Goal: Task Accomplishment & Management: Manage account settings

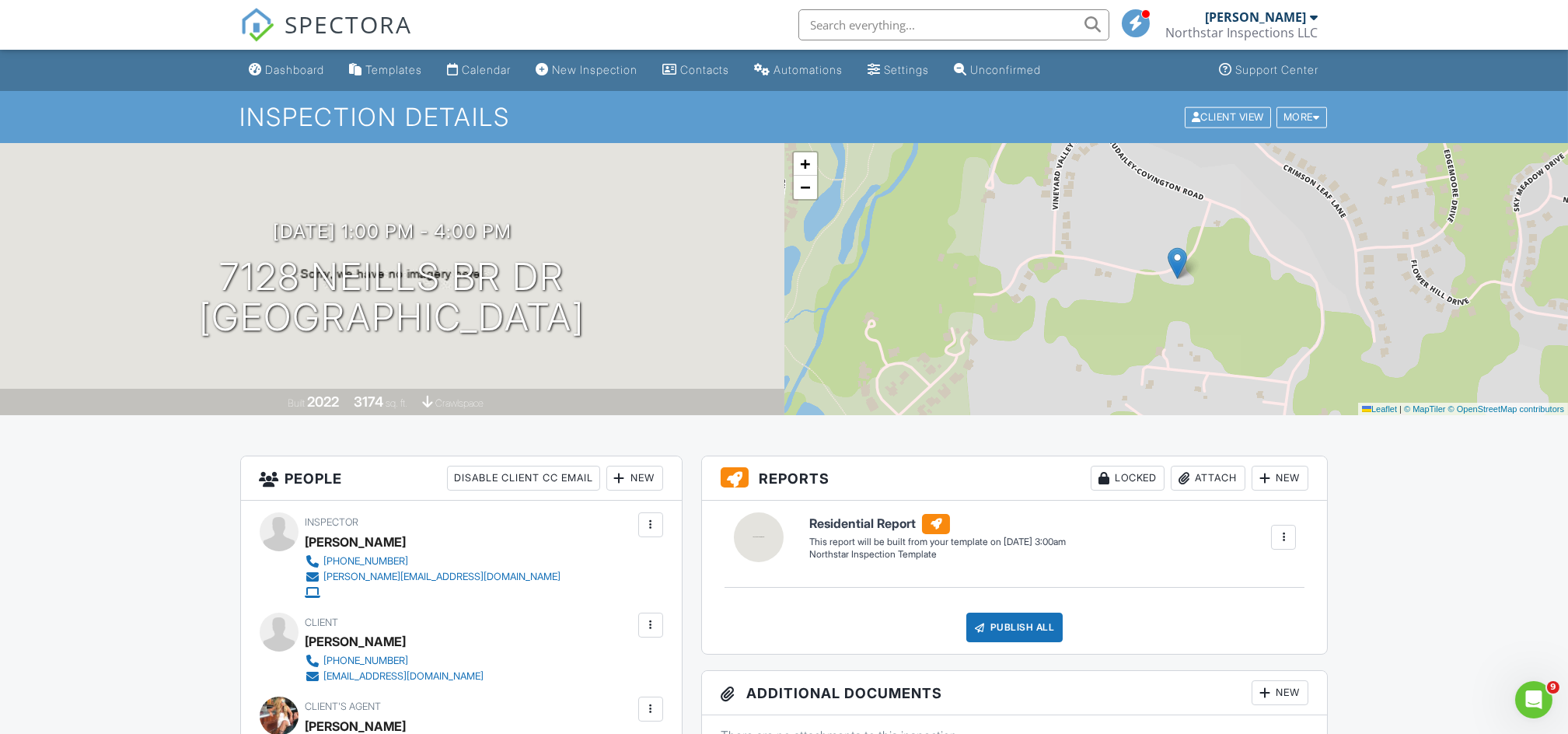
scroll to position [642, 0]
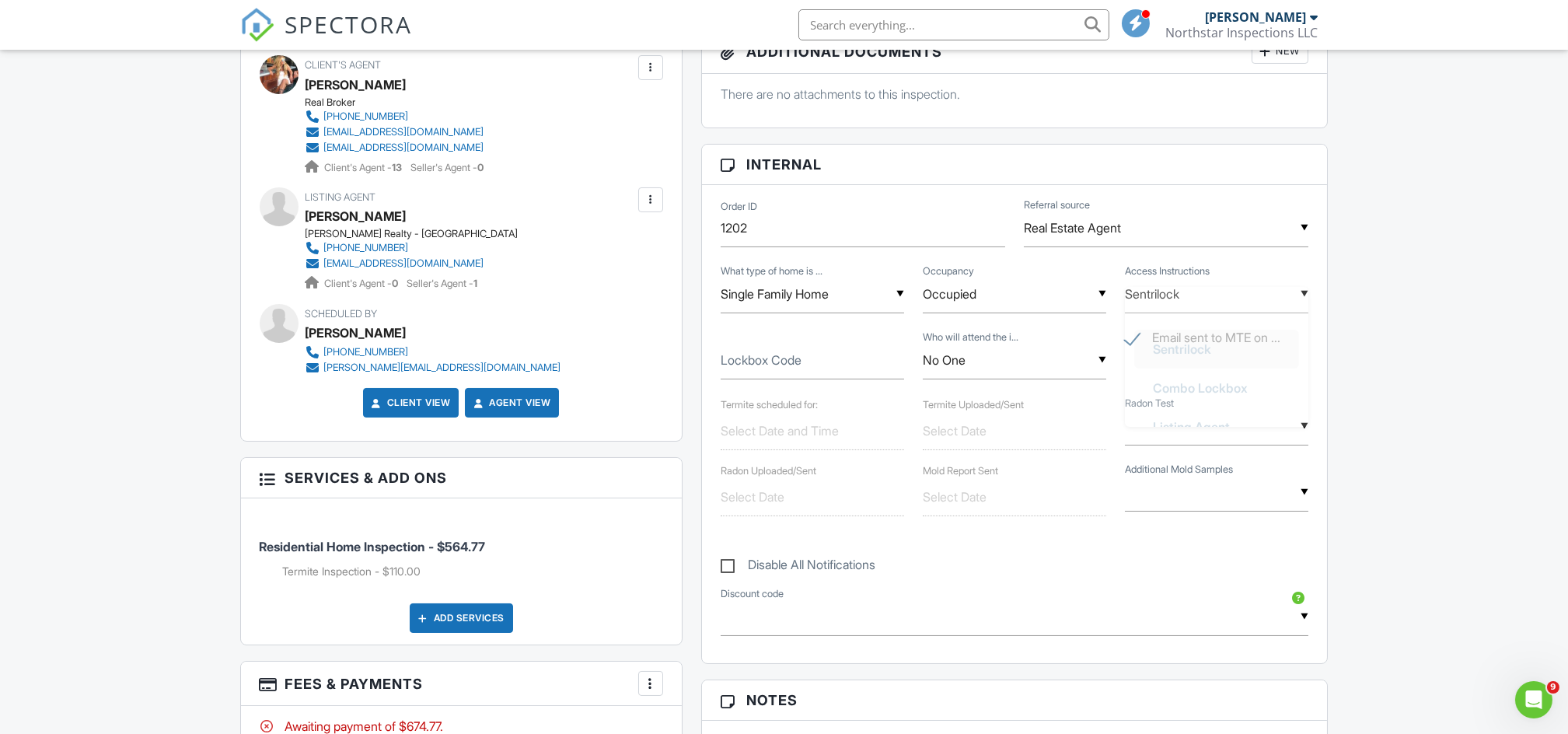
click at [1148, 293] on div "▼ Sentrilock Sentrilock Combo Lockbox Listing Agent Owner Tenant Client's Agent…" at bounding box center [1216, 294] width 184 height 38
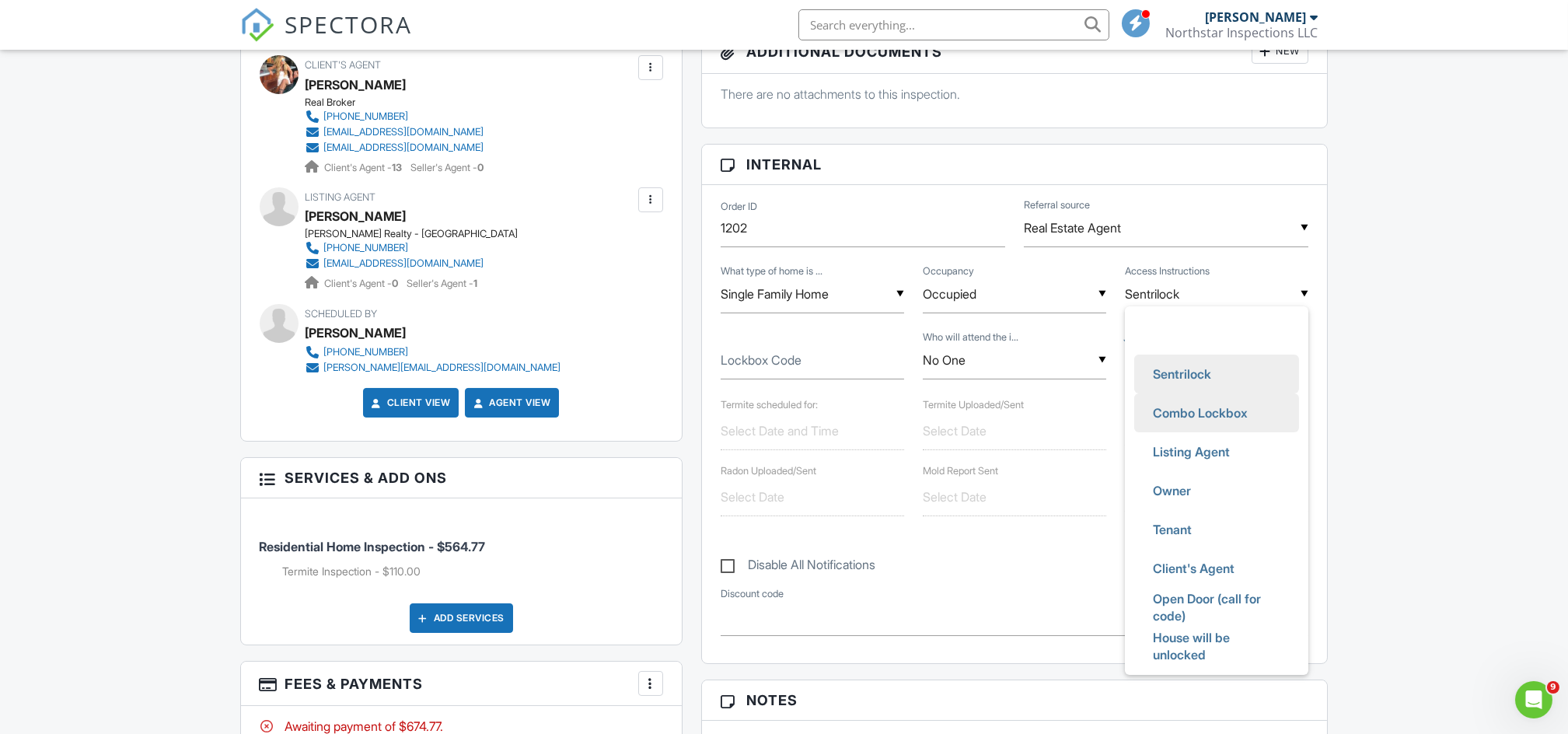
click at [1162, 414] on span "Combo Lockbox" at bounding box center [1200, 413] width 120 height 39
type input "Combo Lockbox"
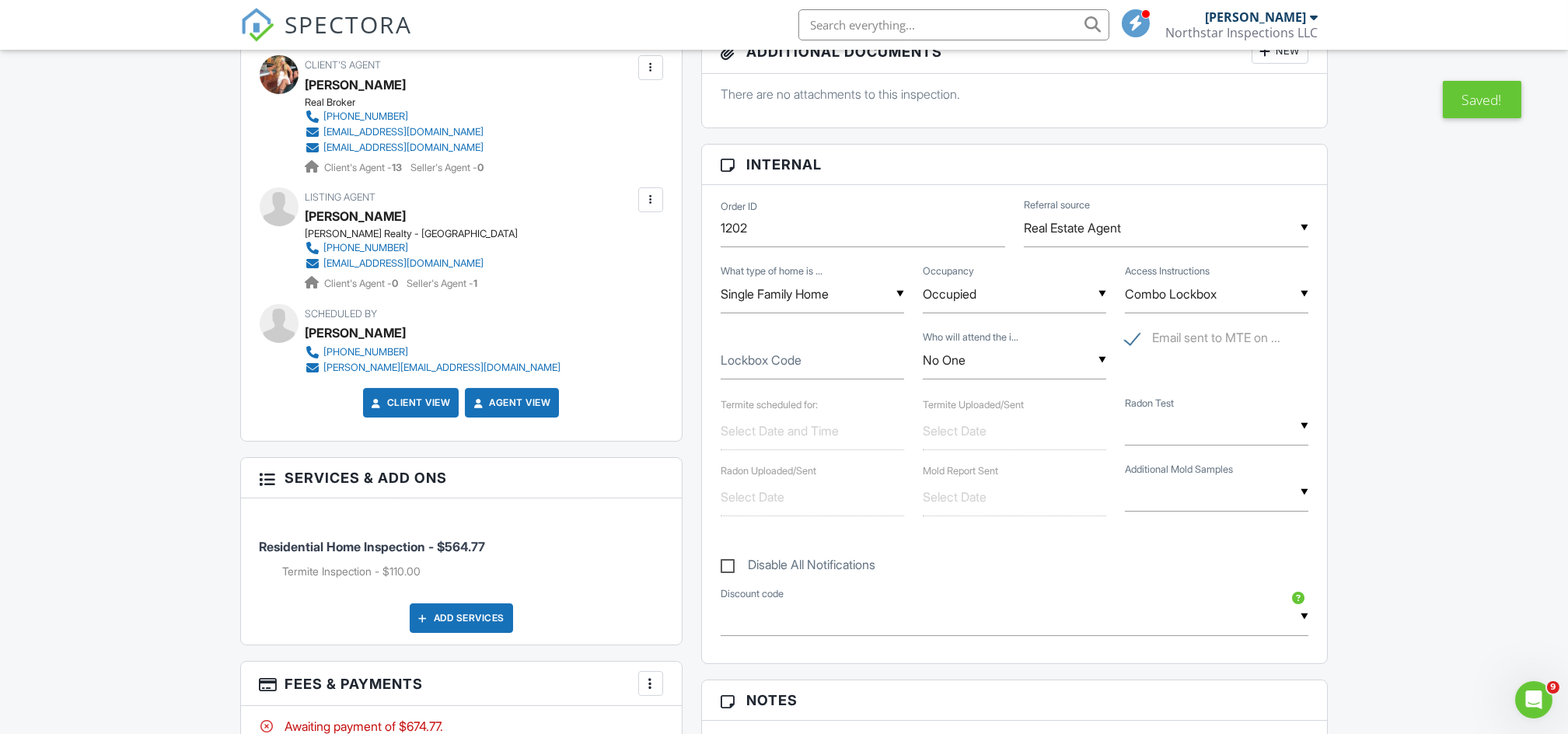
click at [775, 365] on label "Lockbox Code" at bounding box center [761, 360] width 81 height 17
click at [775, 365] on input "Lockbox Code" at bounding box center [812, 360] width 184 height 38
type input "5150"
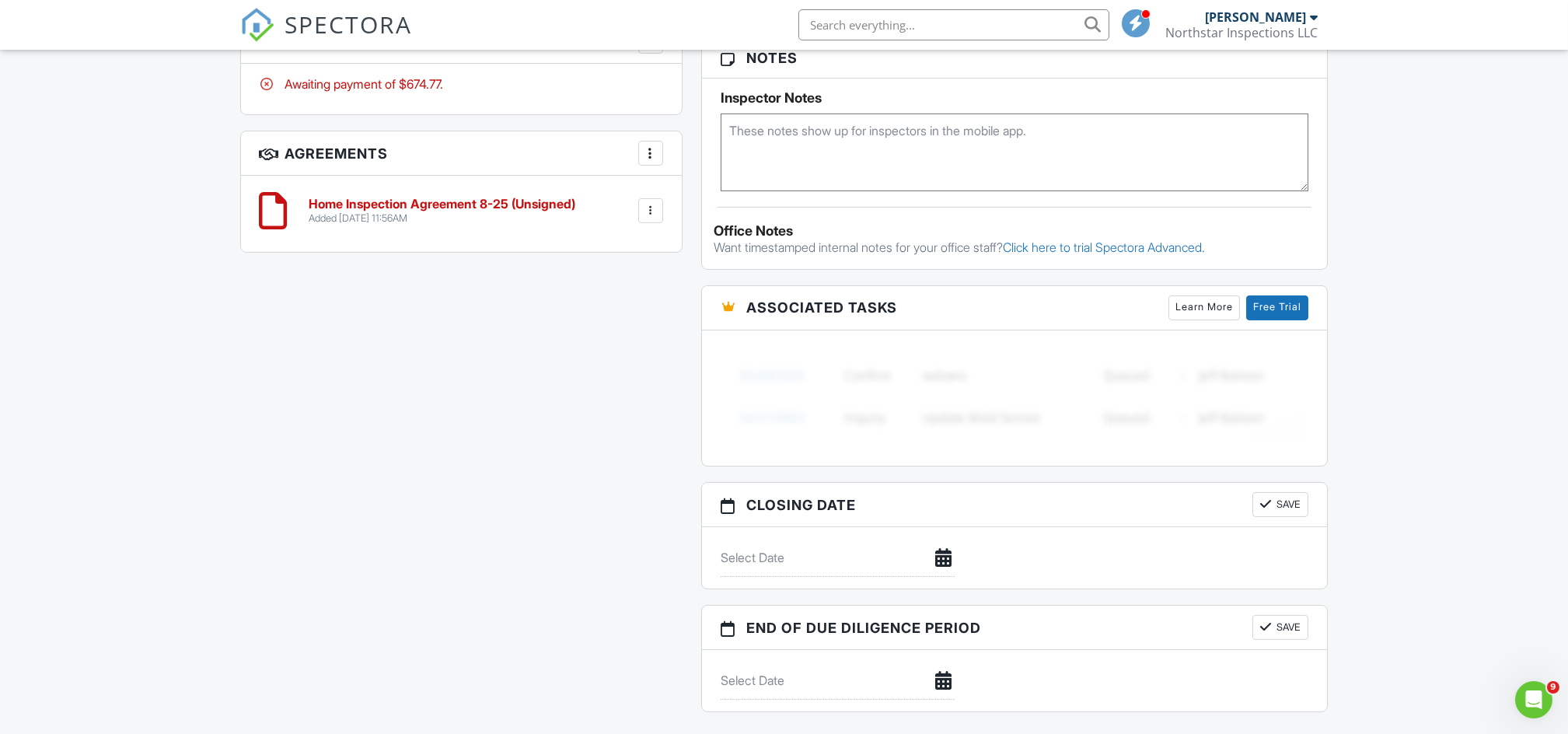
click at [893, 140] on textarea at bounding box center [1015, 152] width 589 height 78
paste textarea "LVM TRYIN to sch 9/2 waiting on realtors to call bk sending a text too remember…"
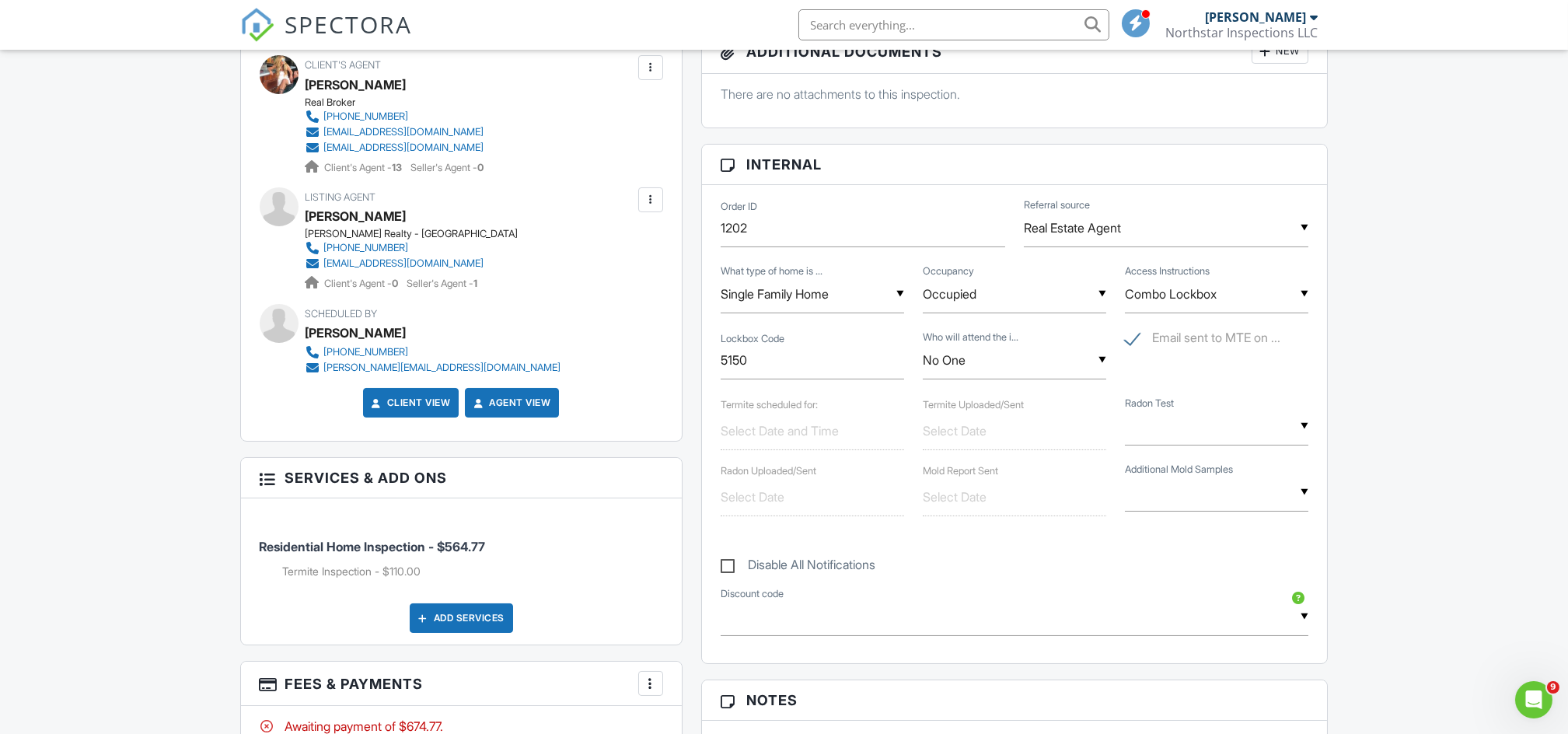
scroll to position [1, 0]
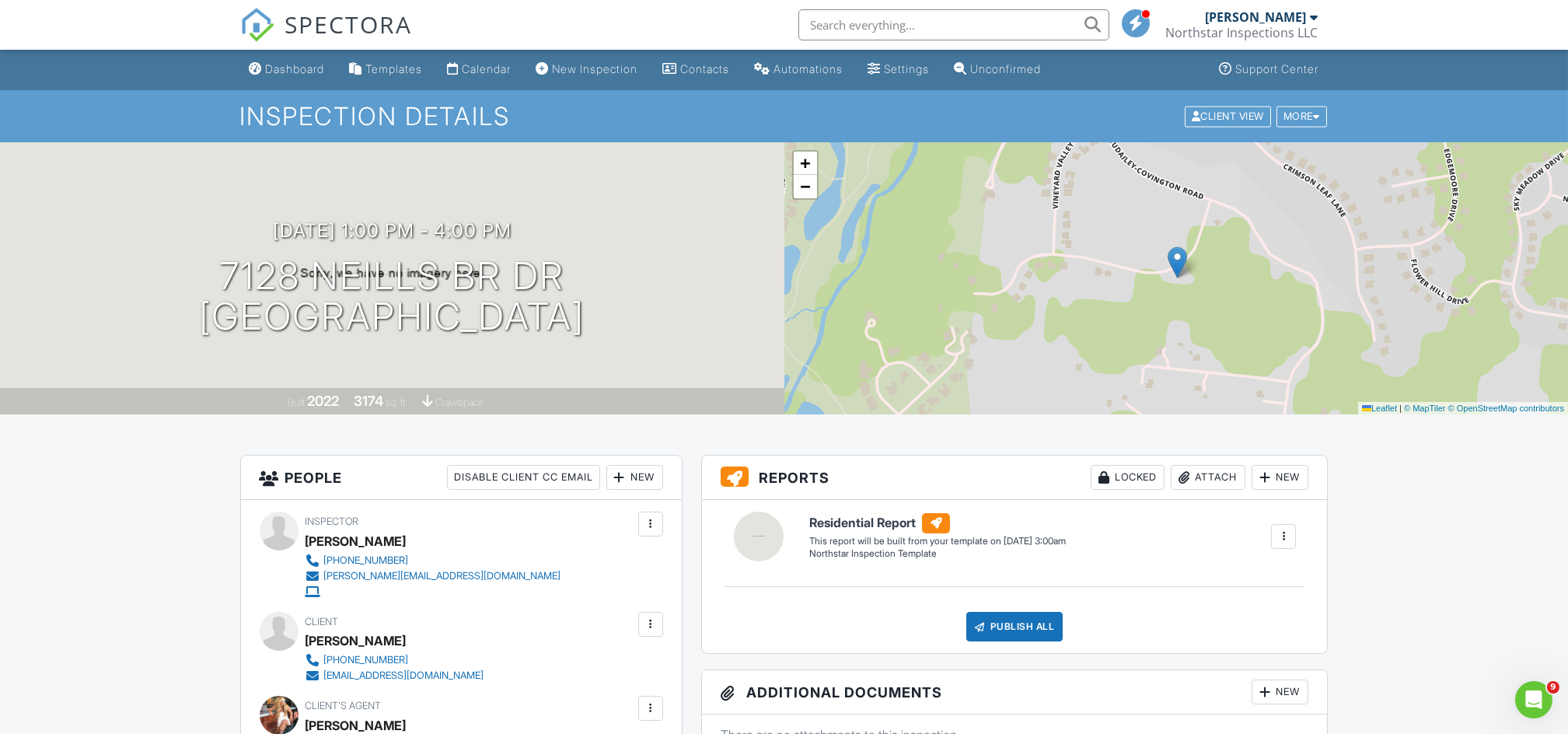
type textarea "LVM TRYIN to sch 9/2 waiting on realtors to call bk sending a text too remember…"
click at [503, 72] on div "Calendar" at bounding box center [487, 69] width 49 height 13
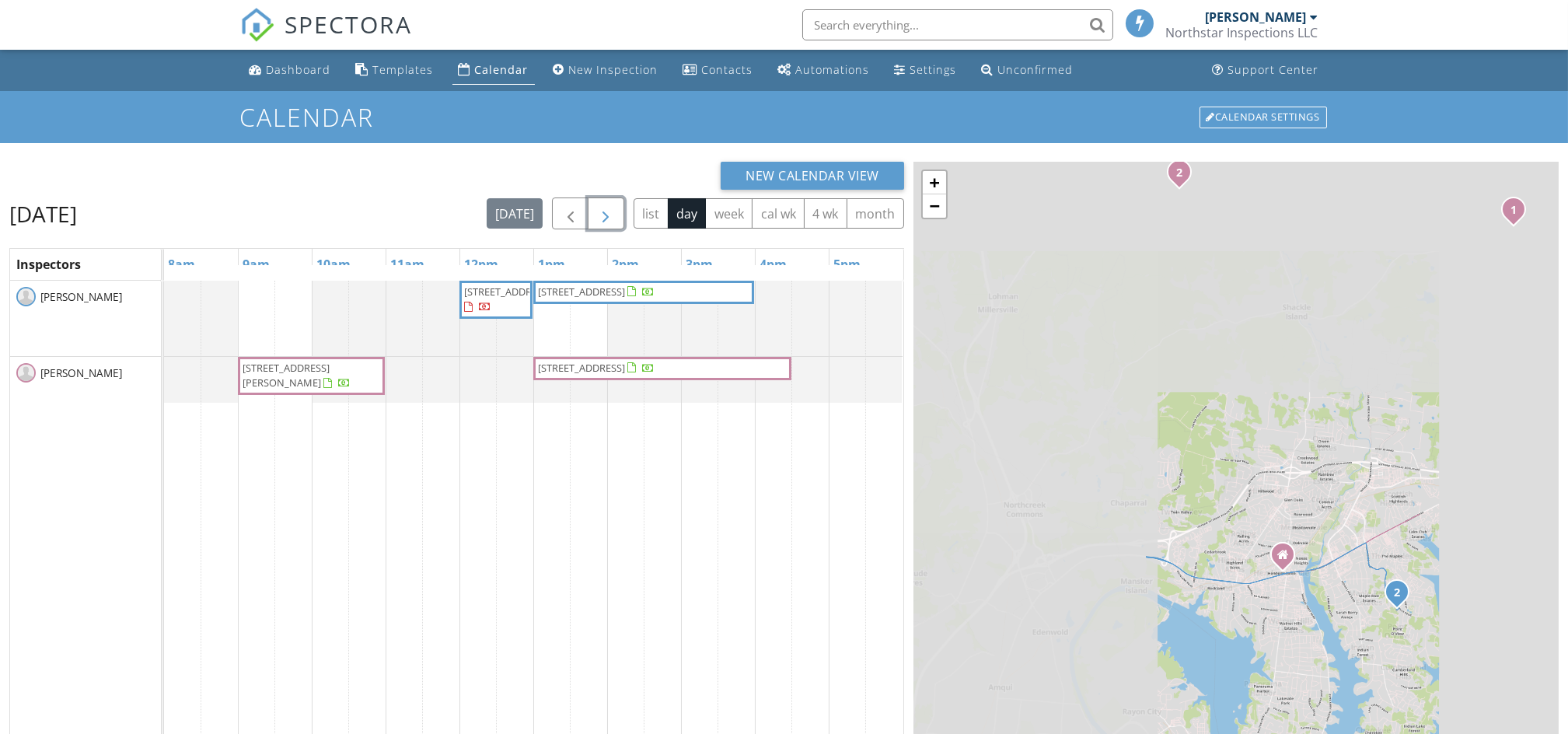
click at [613, 221] on span "button" at bounding box center [606, 214] width 19 height 19
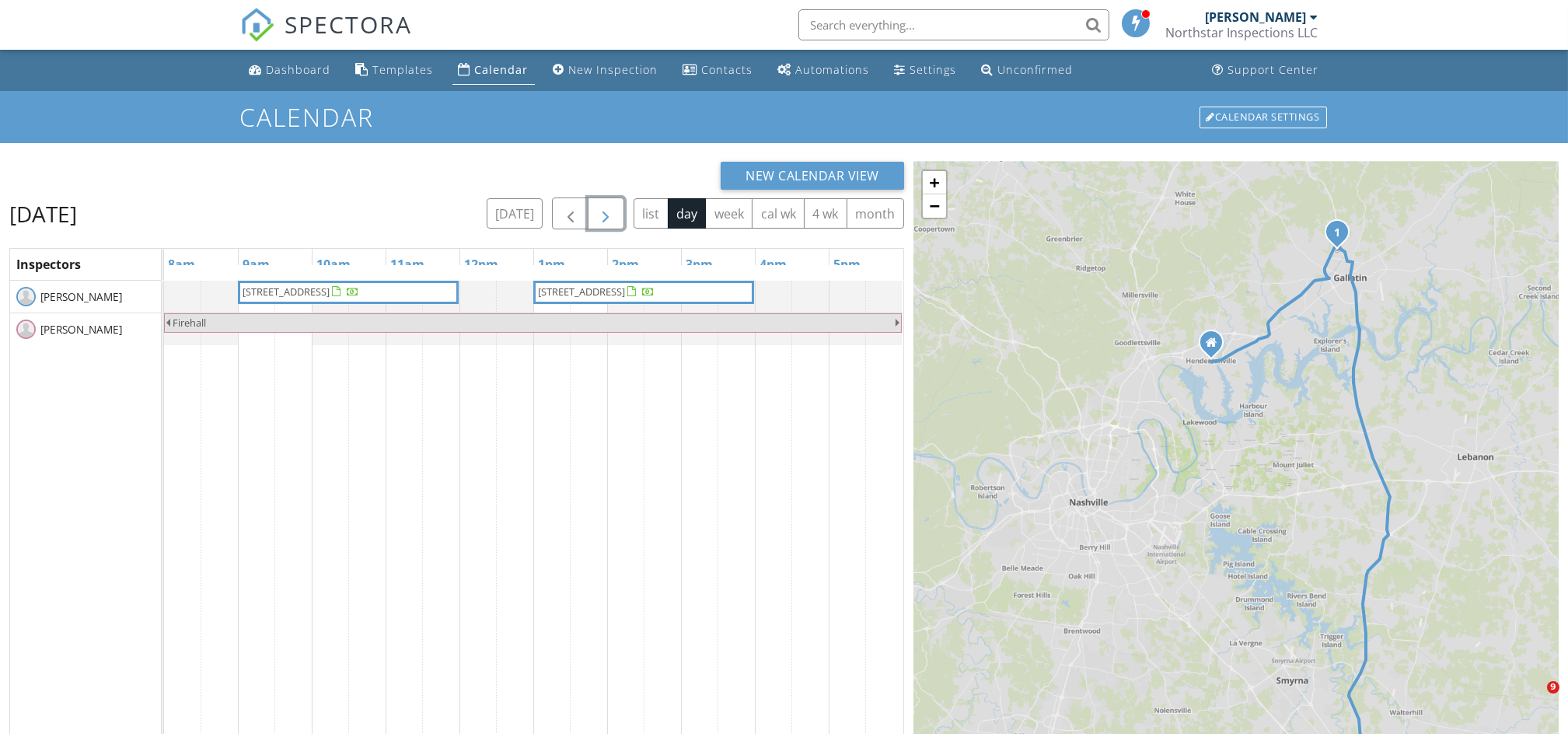
click at [613, 221] on span "button" at bounding box center [606, 214] width 19 height 19
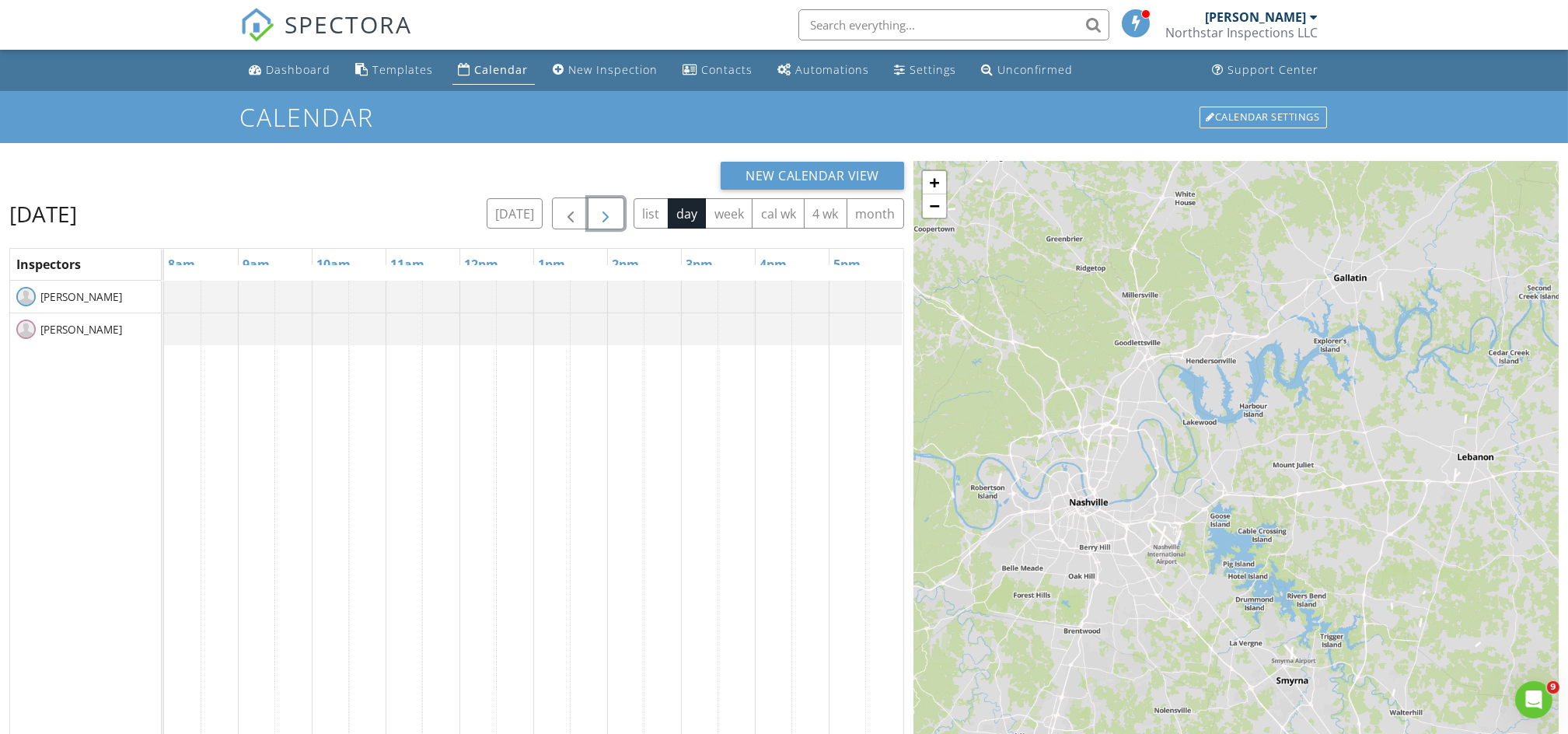
click at [613, 221] on span "button" at bounding box center [606, 214] width 19 height 19
click at [570, 220] on span "button" at bounding box center [571, 214] width 19 height 19
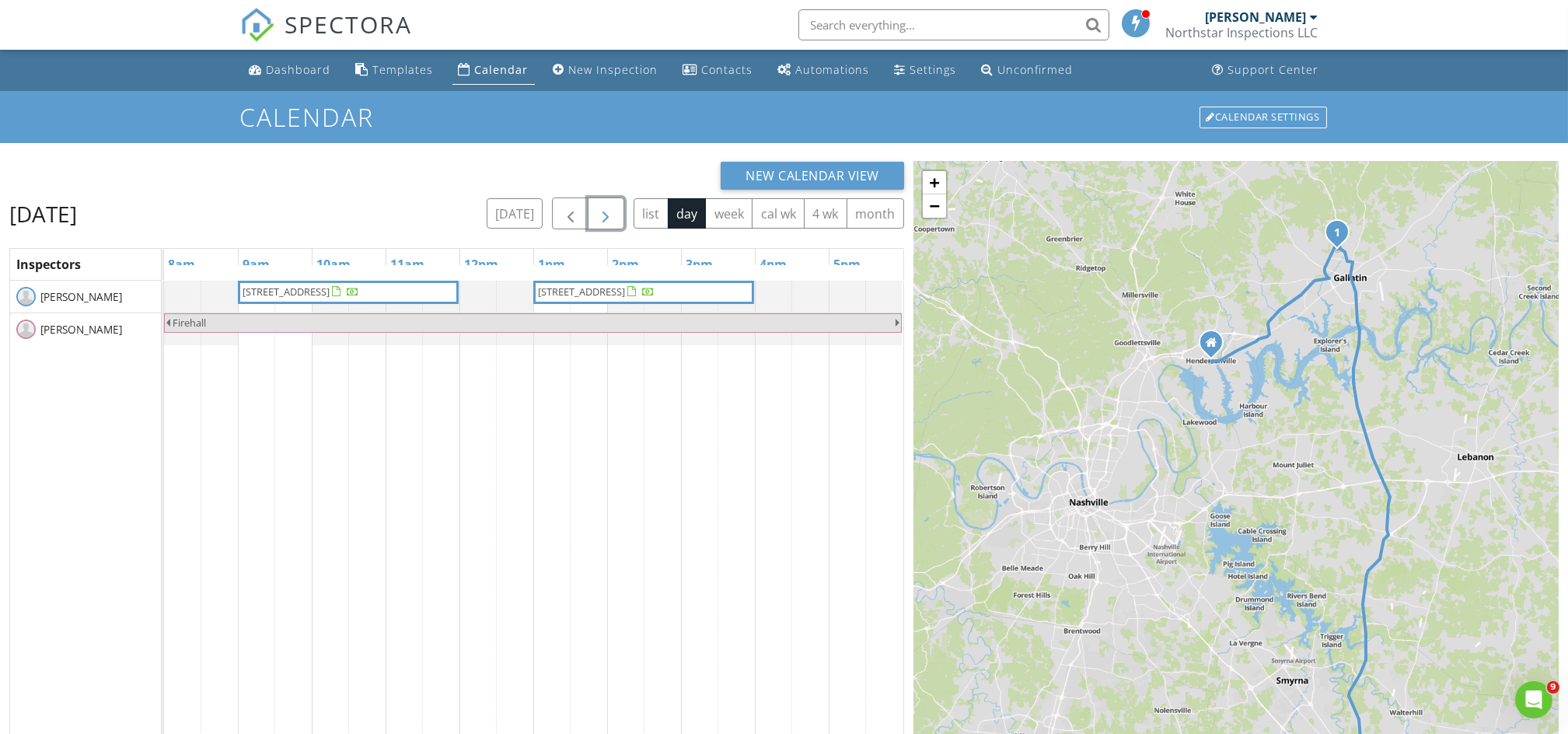
click at [611, 215] on span "button" at bounding box center [606, 214] width 19 height 19
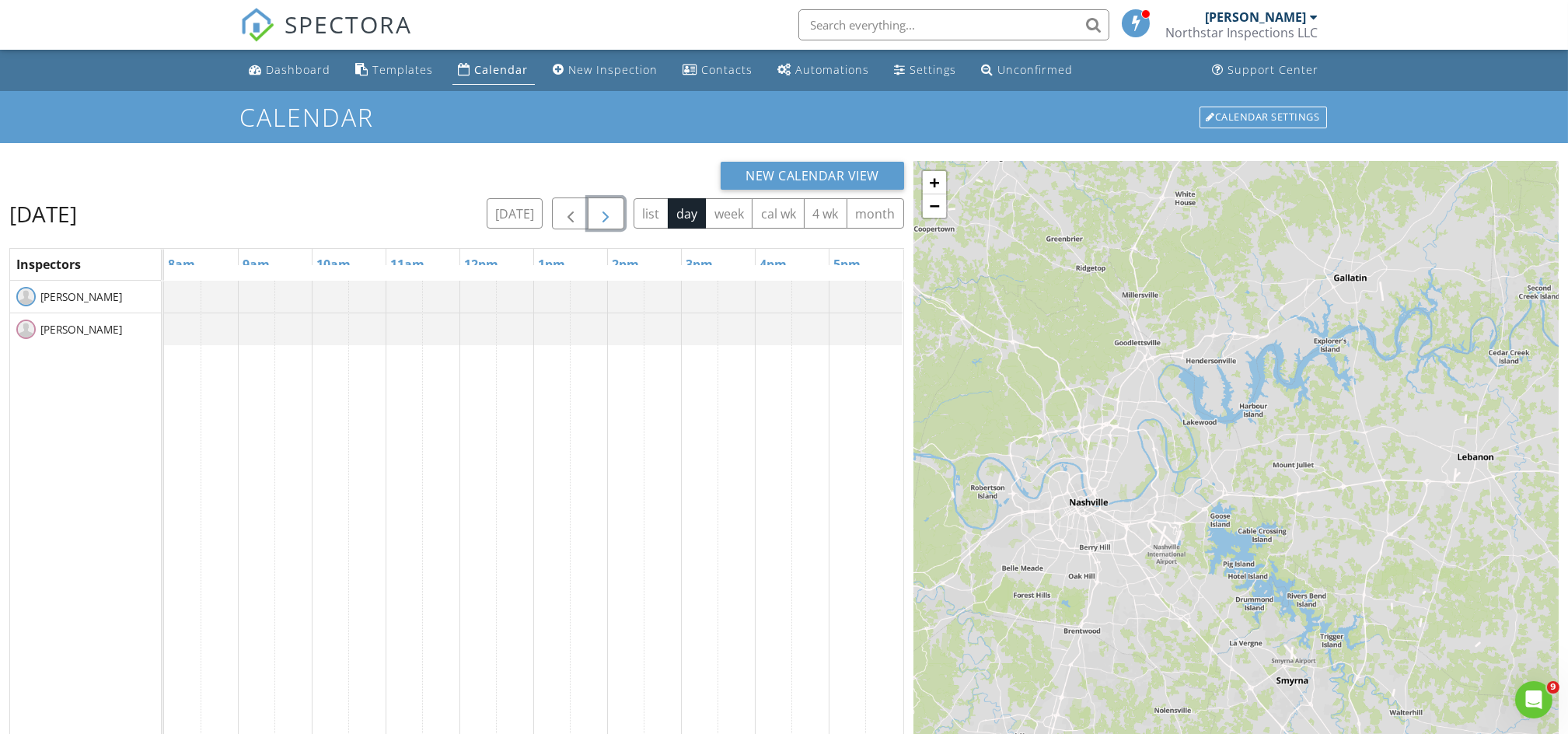
click at [611, 215] on span "button" at bounding box center [606, 214] width 19 height 19
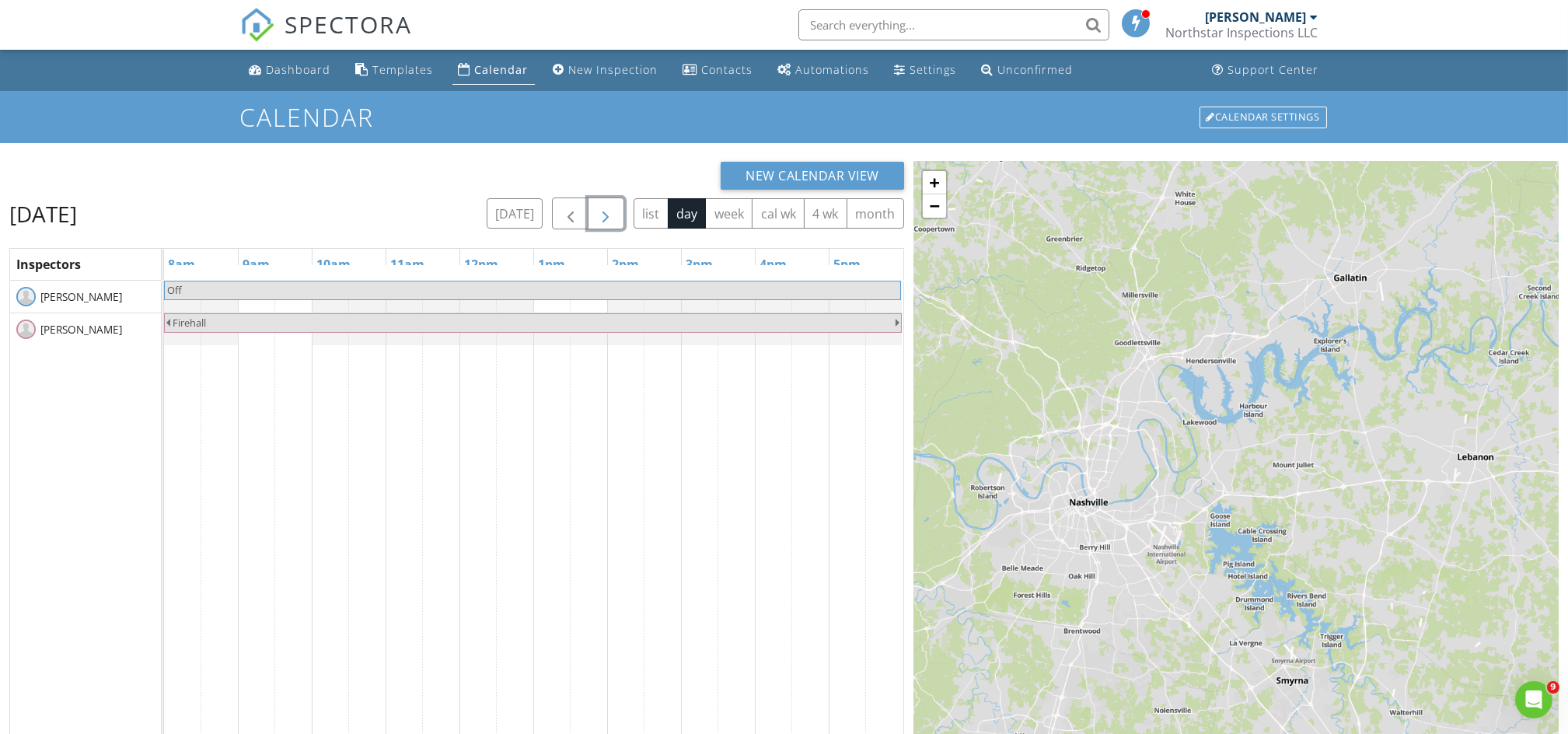
click at [611, 215] on span "button" at bounding box center [606, 214] width 19 height 19
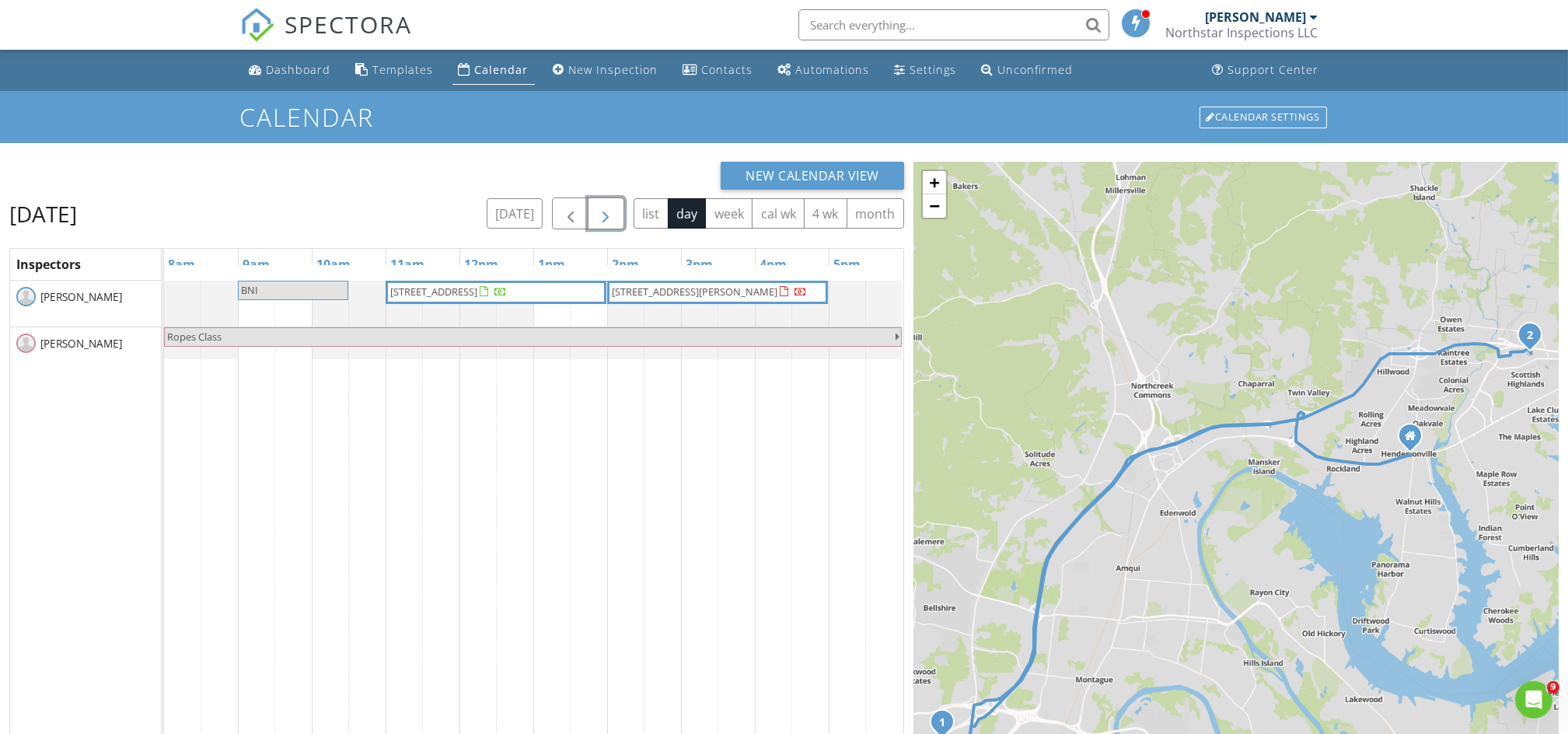
click at [478, 291] on span "3120 Larkspur Dr, Nashville 37207" at bounding box center [433, 291] width 87 height 14
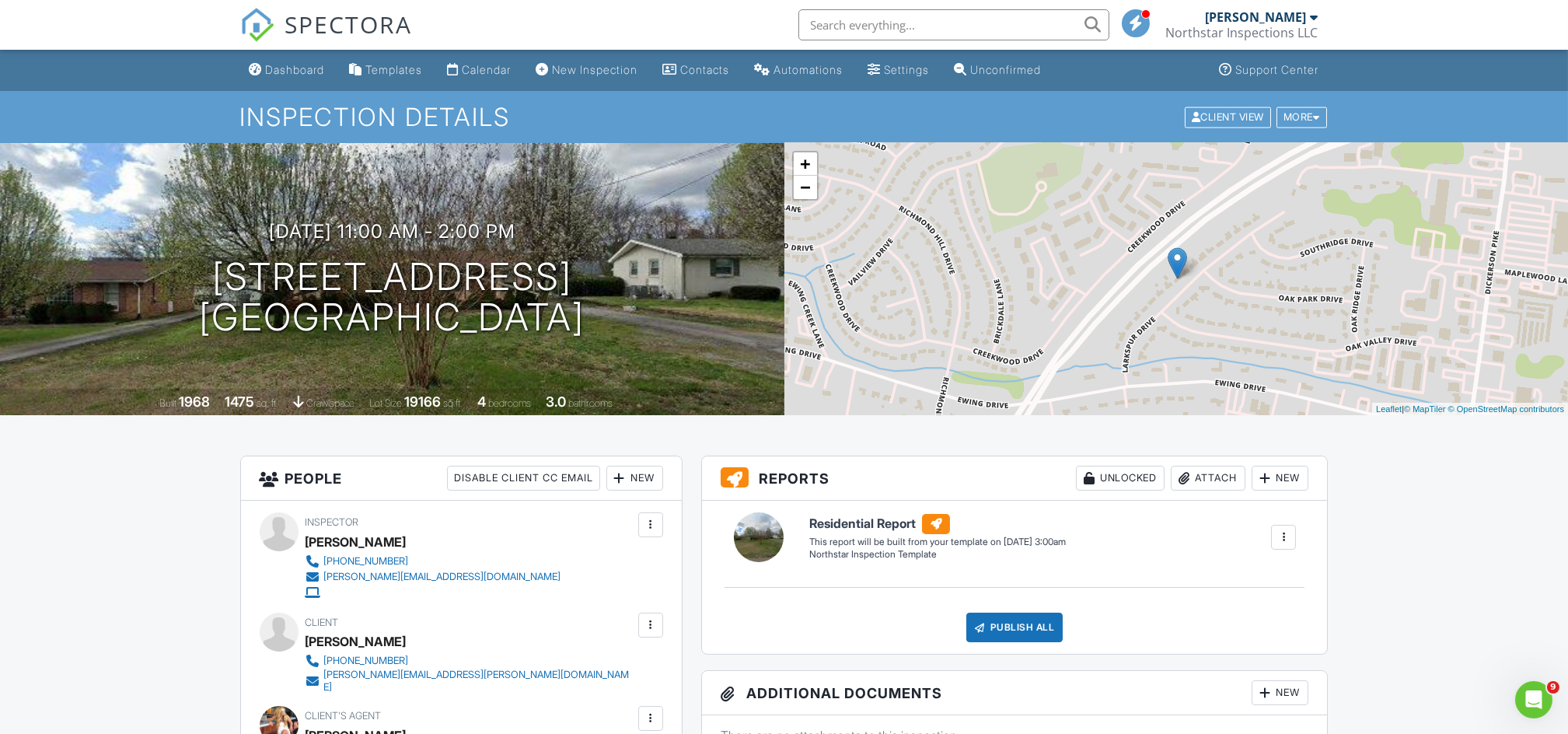
scroll to position [642, 0]
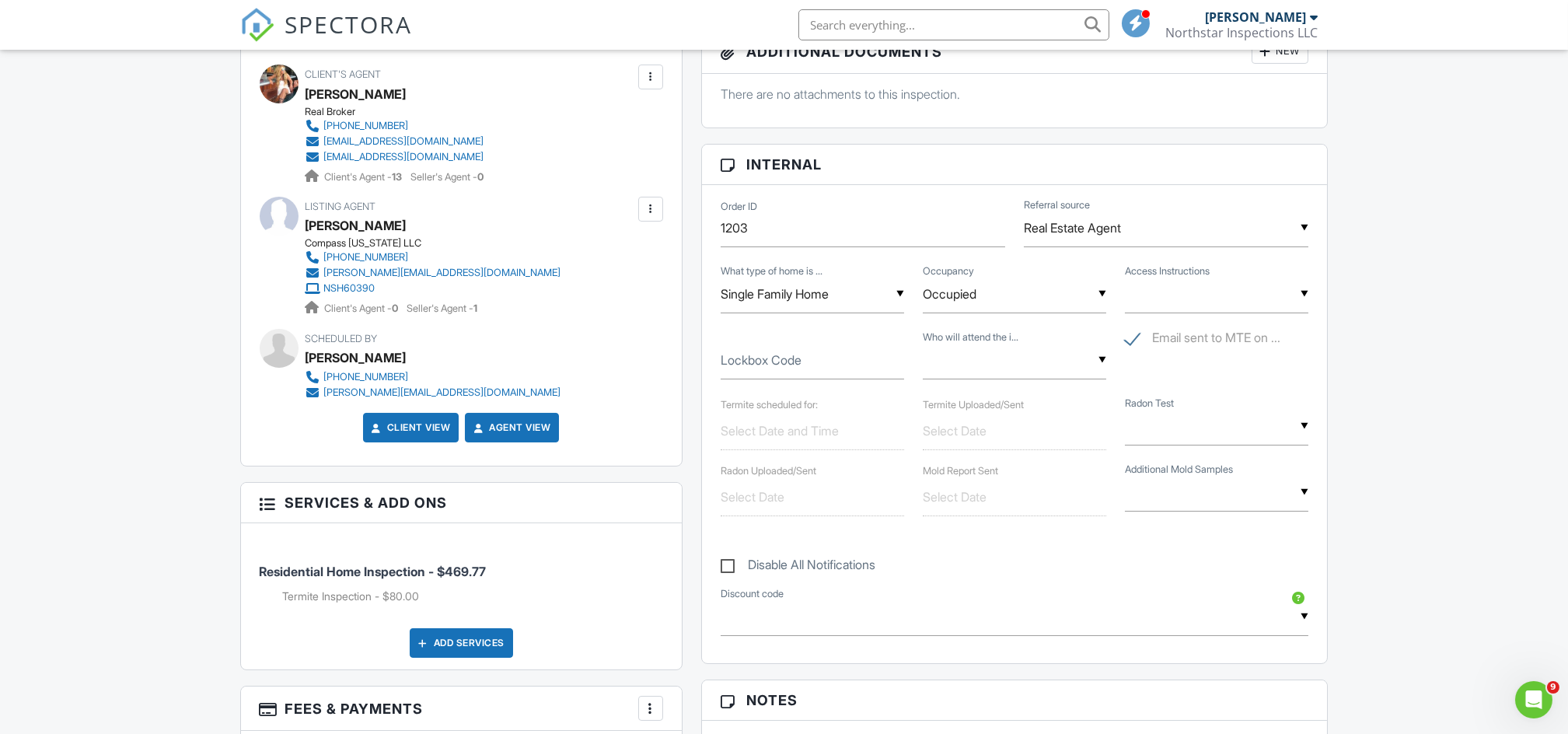
click at [1135, 294] on div "▼ Sentrilock Combo Lockbox Listing Agent Owner Tenant Client's Agent Open Door …" at bounding box center [1216, 294] width 184 height 38
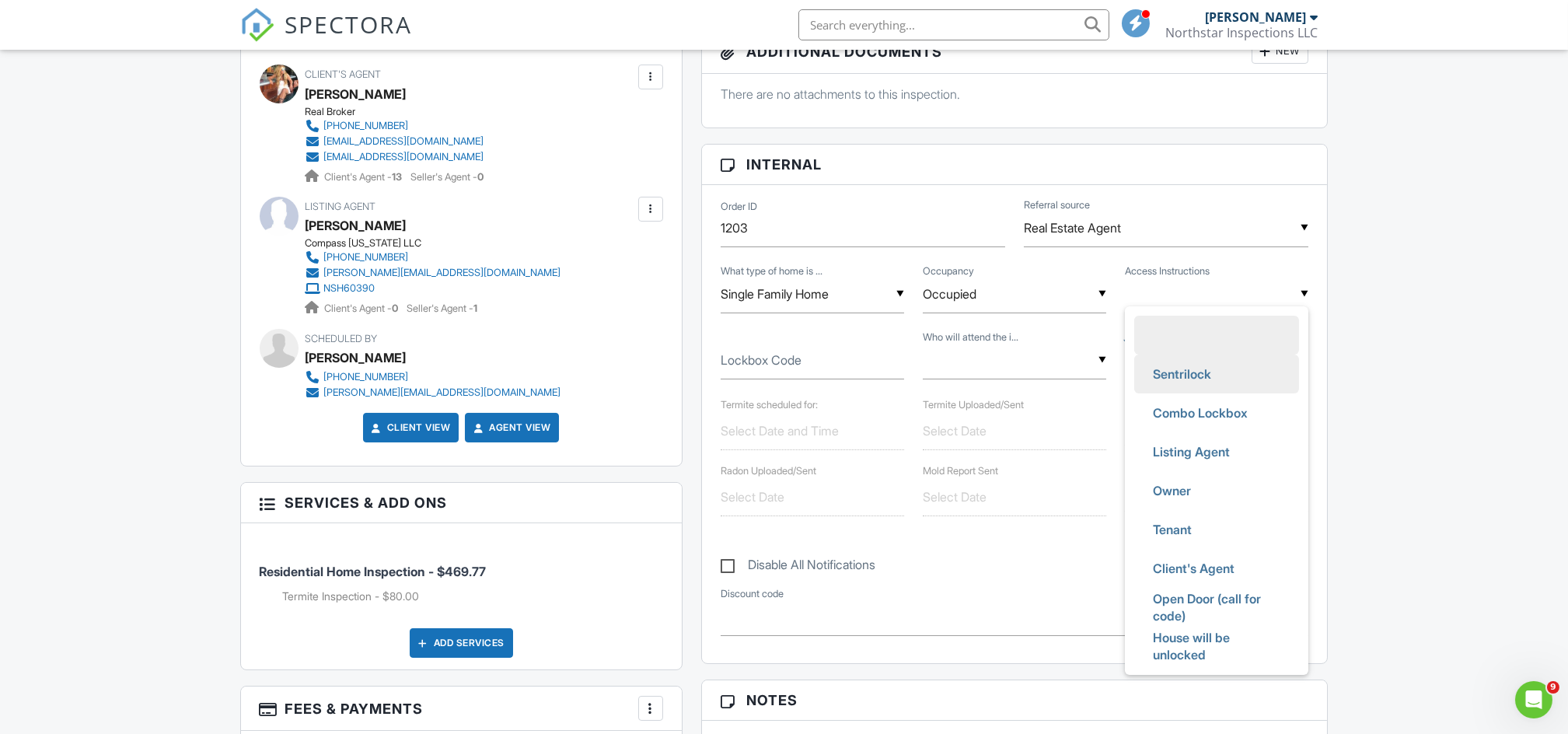
click at [1167, 368] on span "Sentrilock" at bounding box center [1182, 374] width 83 height 39
type input "Sentrilock"
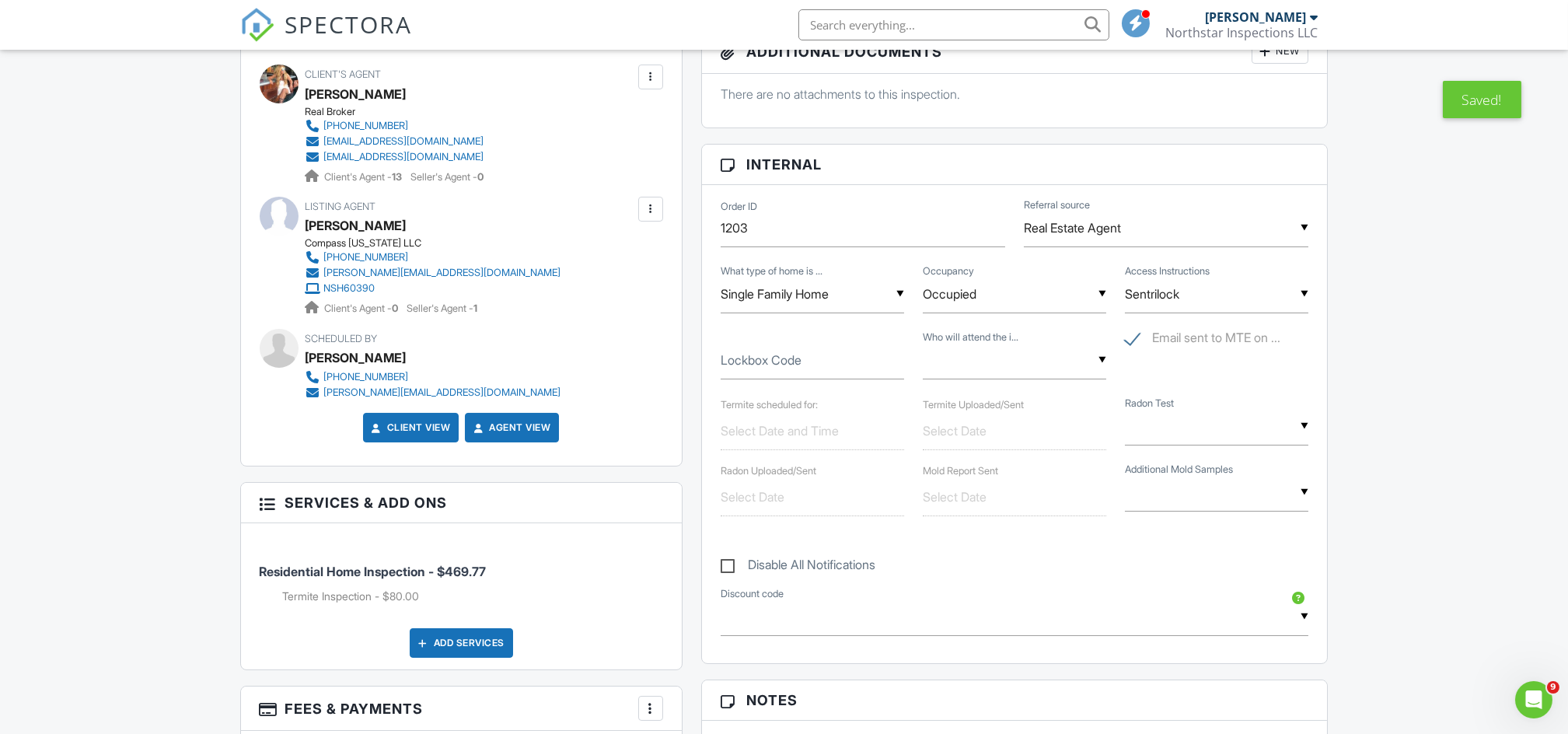
click at [791, 429] on input "text" at bounding box center [812, 431] width 184 height 38
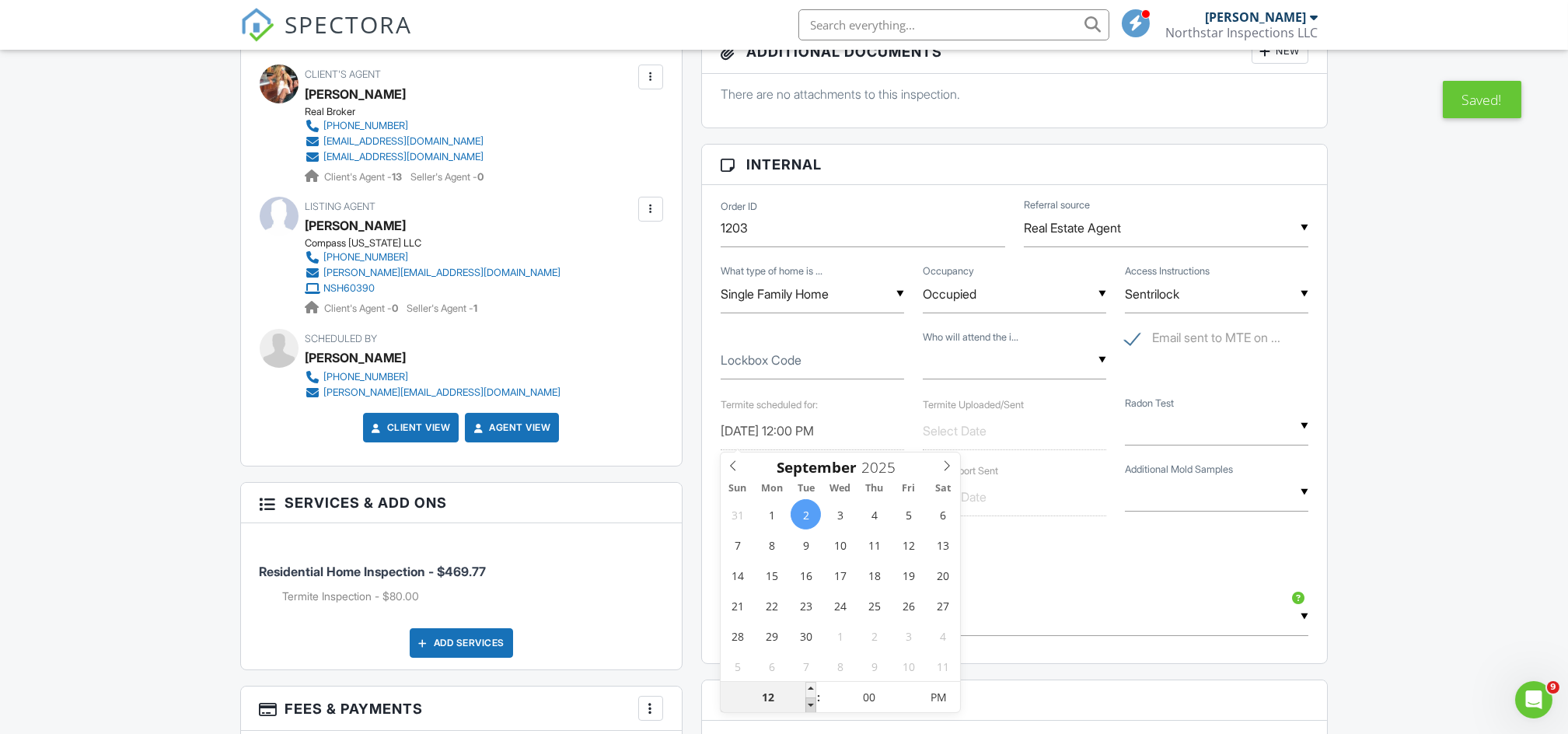
type input "09/02/2025 11:00 AM"
type input "11"
click at [811, 710] on span at bounding box center [811, 705] width 11 height 16
type input "09/02/2025 10:00 AM"
type input "10"
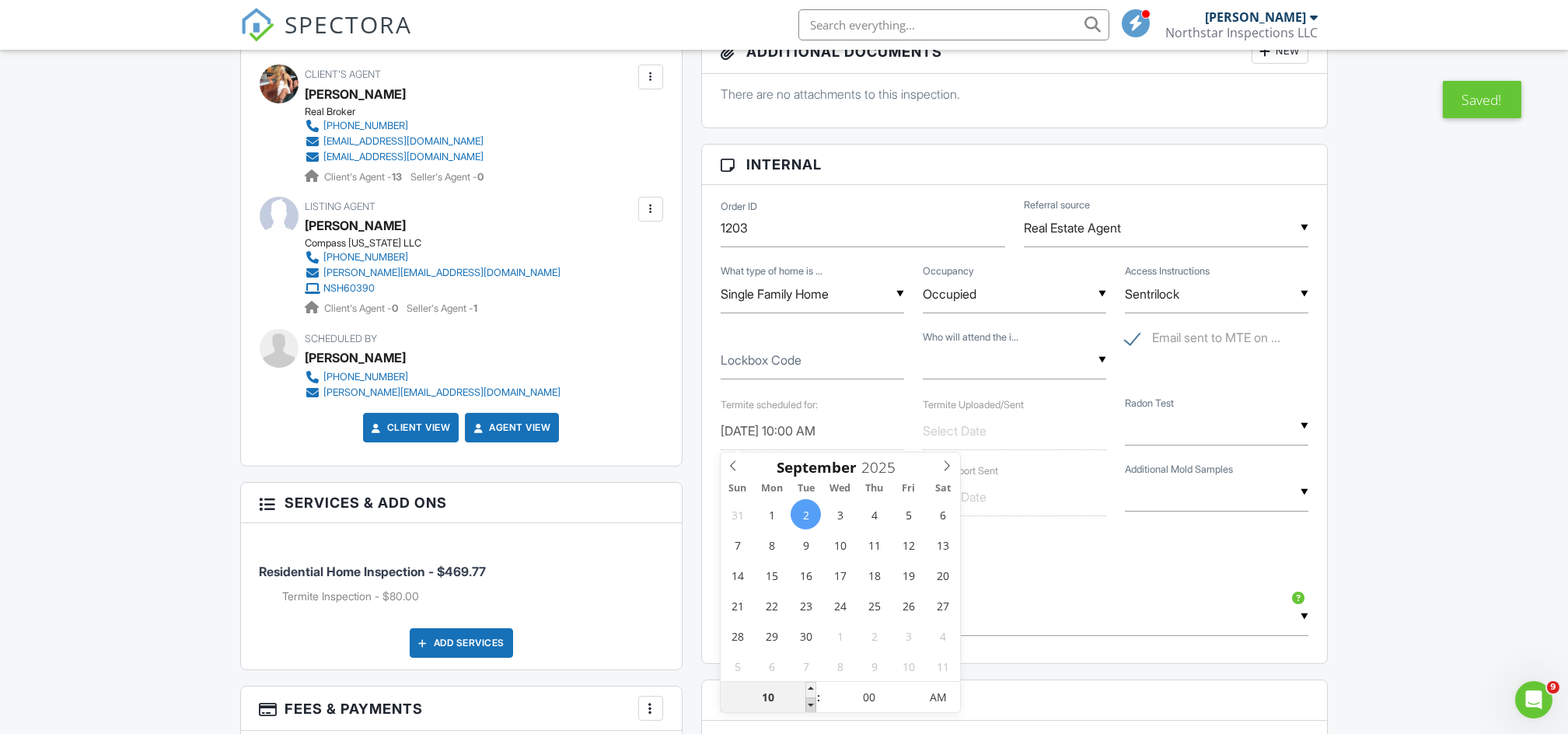
click at [811, 710] on span at bounding box center [811, 705] width 11 height 16
type input "09/02/2025 9:00 AM"
type input "09"
click at [811, 710] on span at bounding box center [811, 705] width 11 height 16
type input "09/02/2025 8:00 AM"
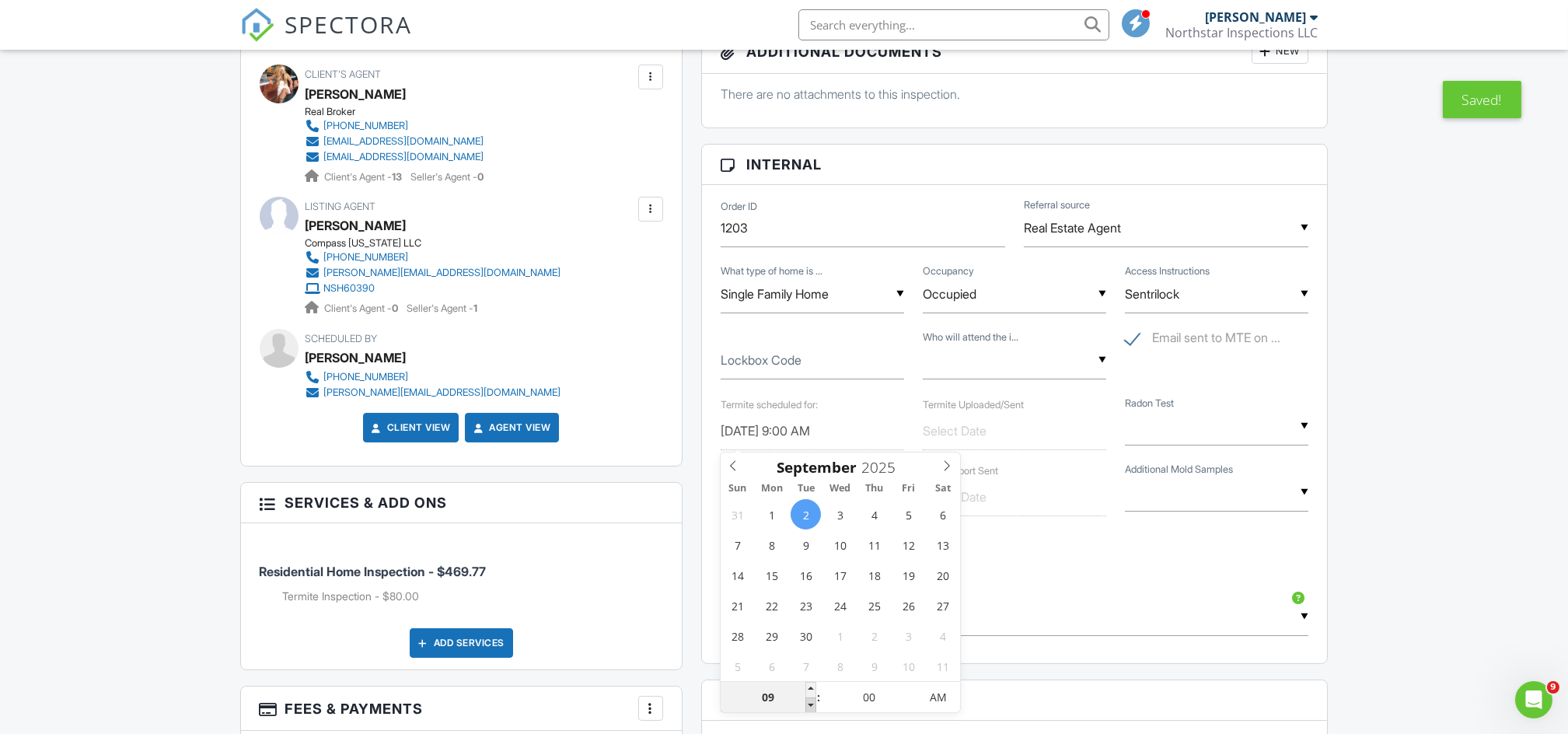
type input "08"
click at [811, 710] on span at bounding box center [811, 705] width 11 height 16
drag, startPoint x: 811, startPoint y: 710, endPoint x: 1091, endPoint y: 570, distance: 313.0
click at [1091, 570] on div "Disable All Notifications" at bounding box center [1015, 556] width 607 height 58
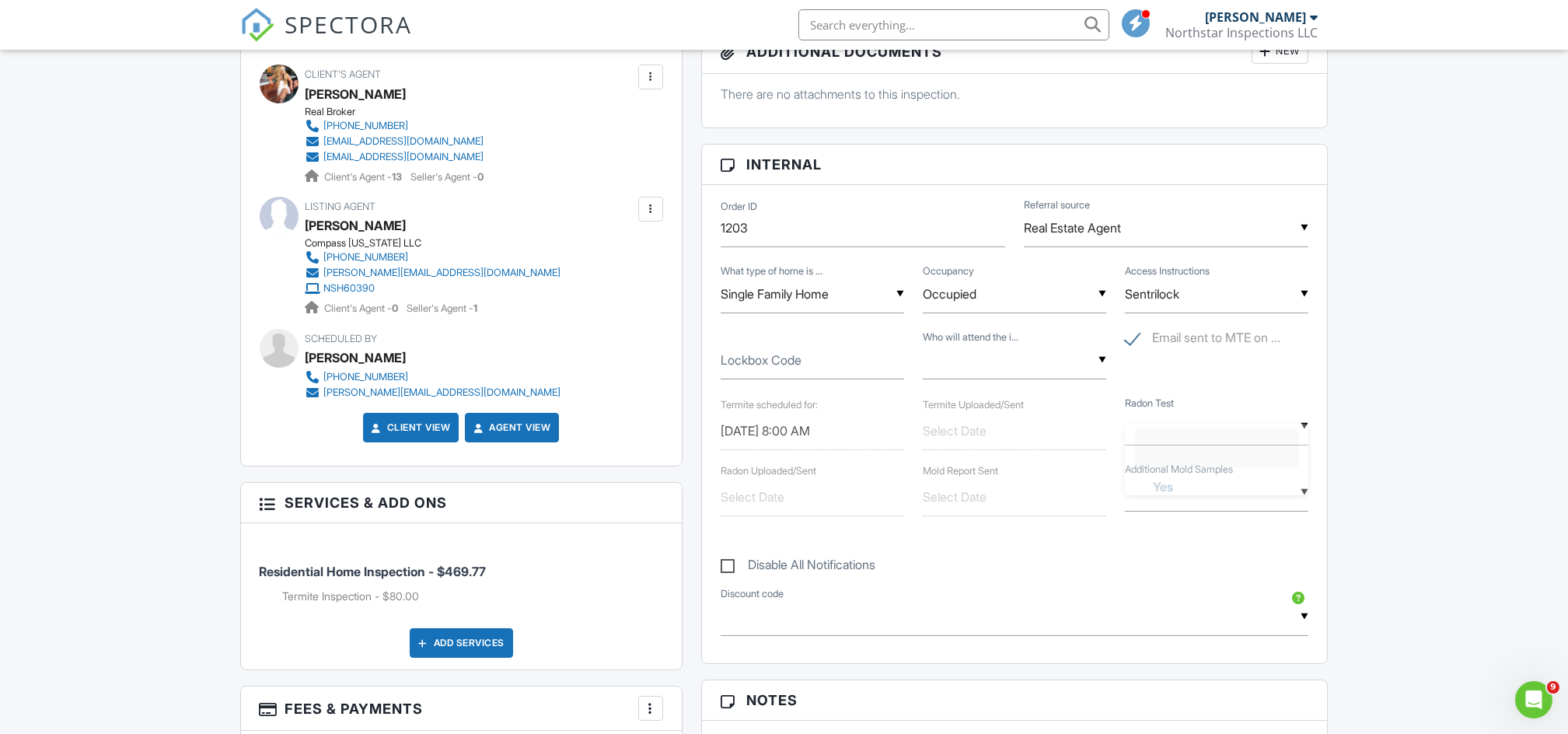
click at [1178, 427] on div "▼ Yes No Yes No" at bounding box center [1216, 426] width 184 height 38
click at [1171, 543] on span "No" at bounding box center [1161, 545] width 41 height 39
type input "No"
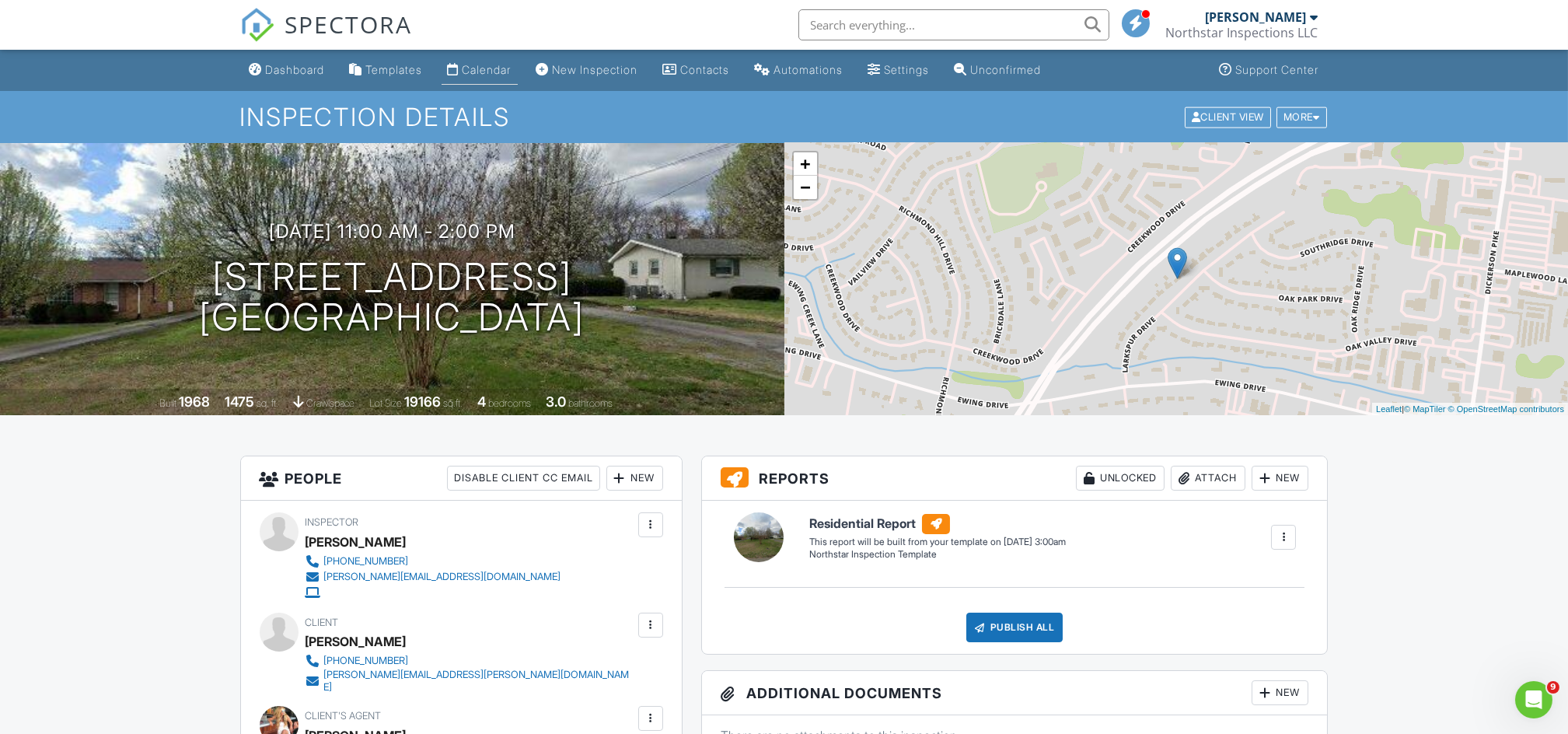
click at [491, 66] on div "Calendar" at bounding box center [487, 69] width 49 height 13
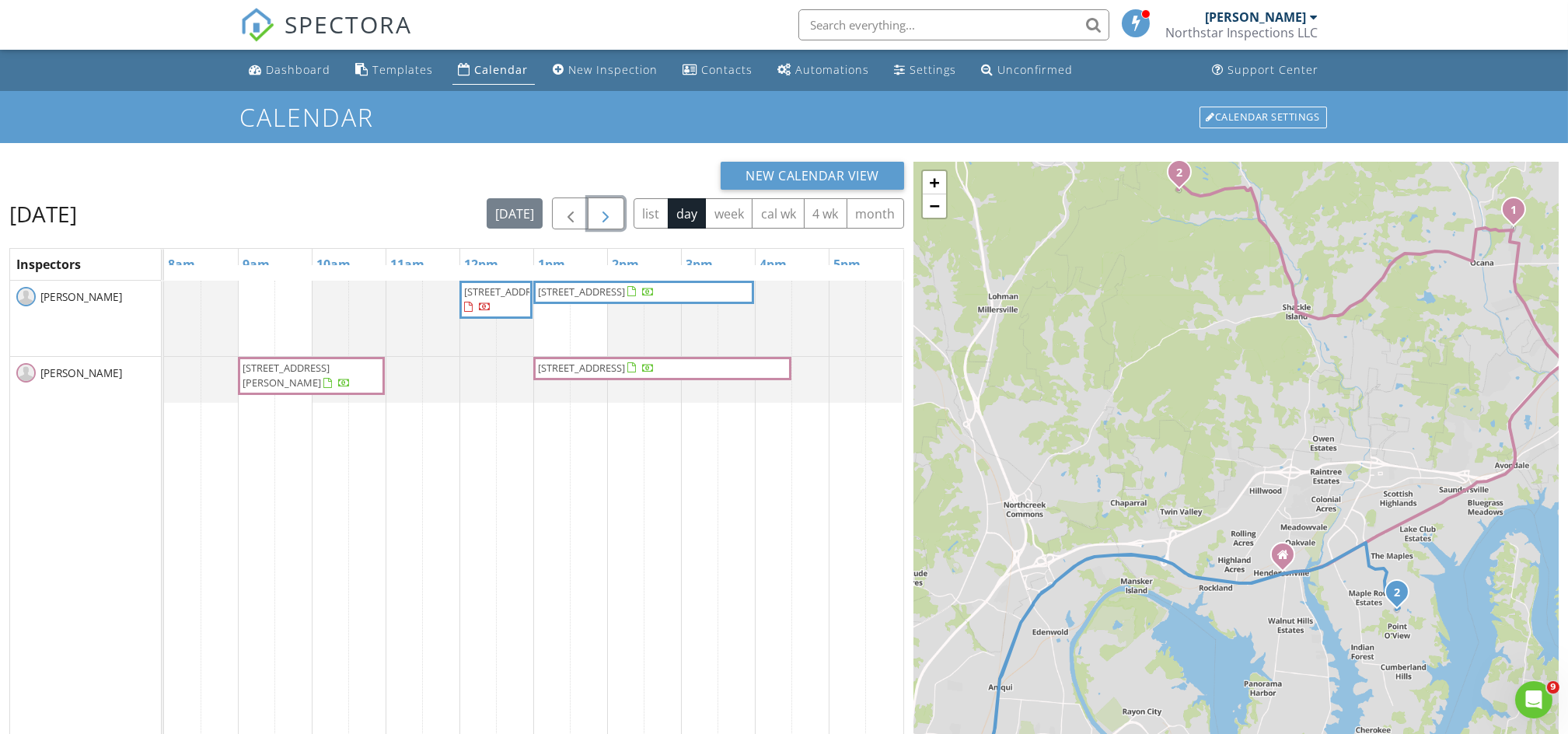
click at [608, 207] on span "button" at bounding box center [606, 214] width 19 height 19
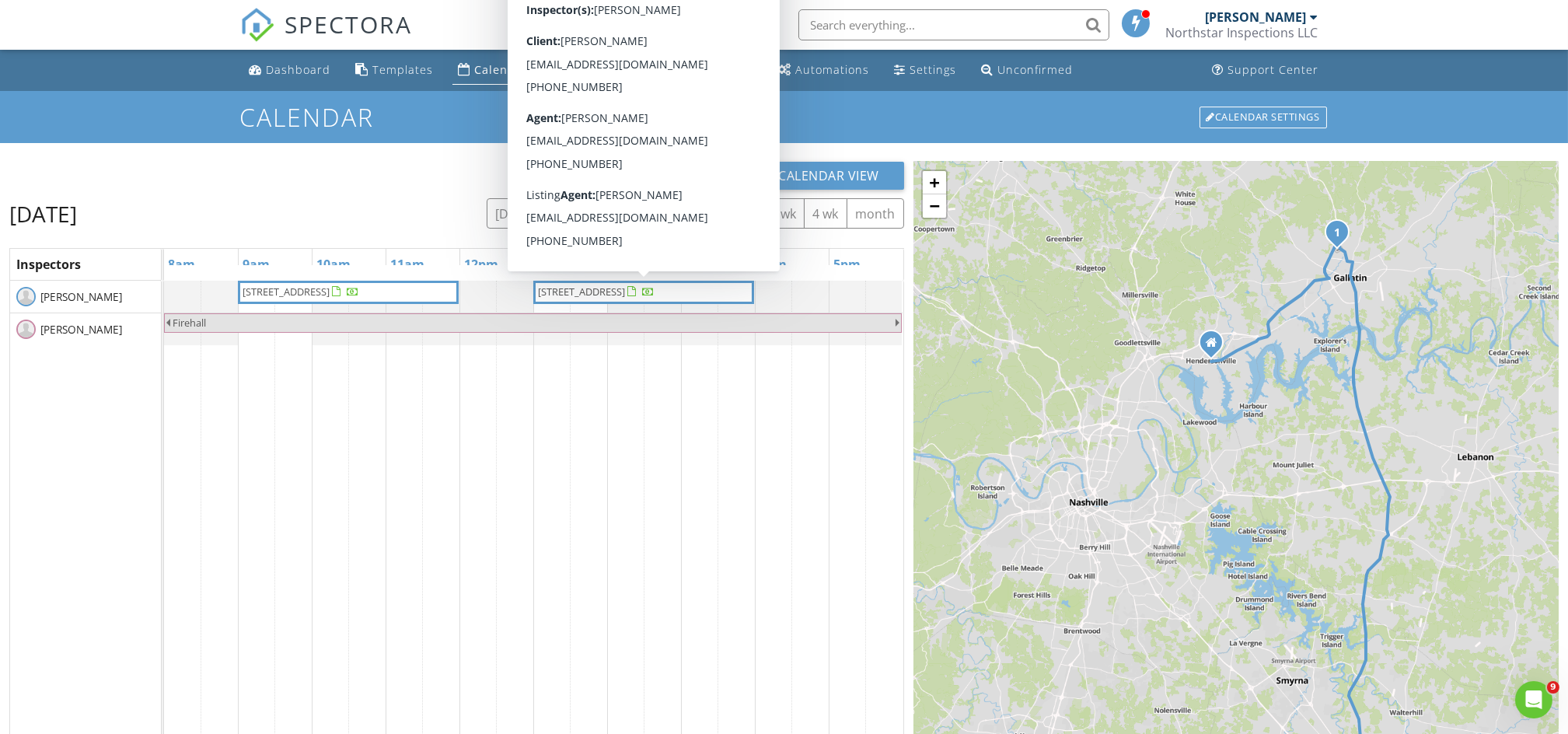
click at [597, 296] on span "7128 Neills Br Dr, College Grove 37046" at bounding box center [581, 291] width 87 height 14
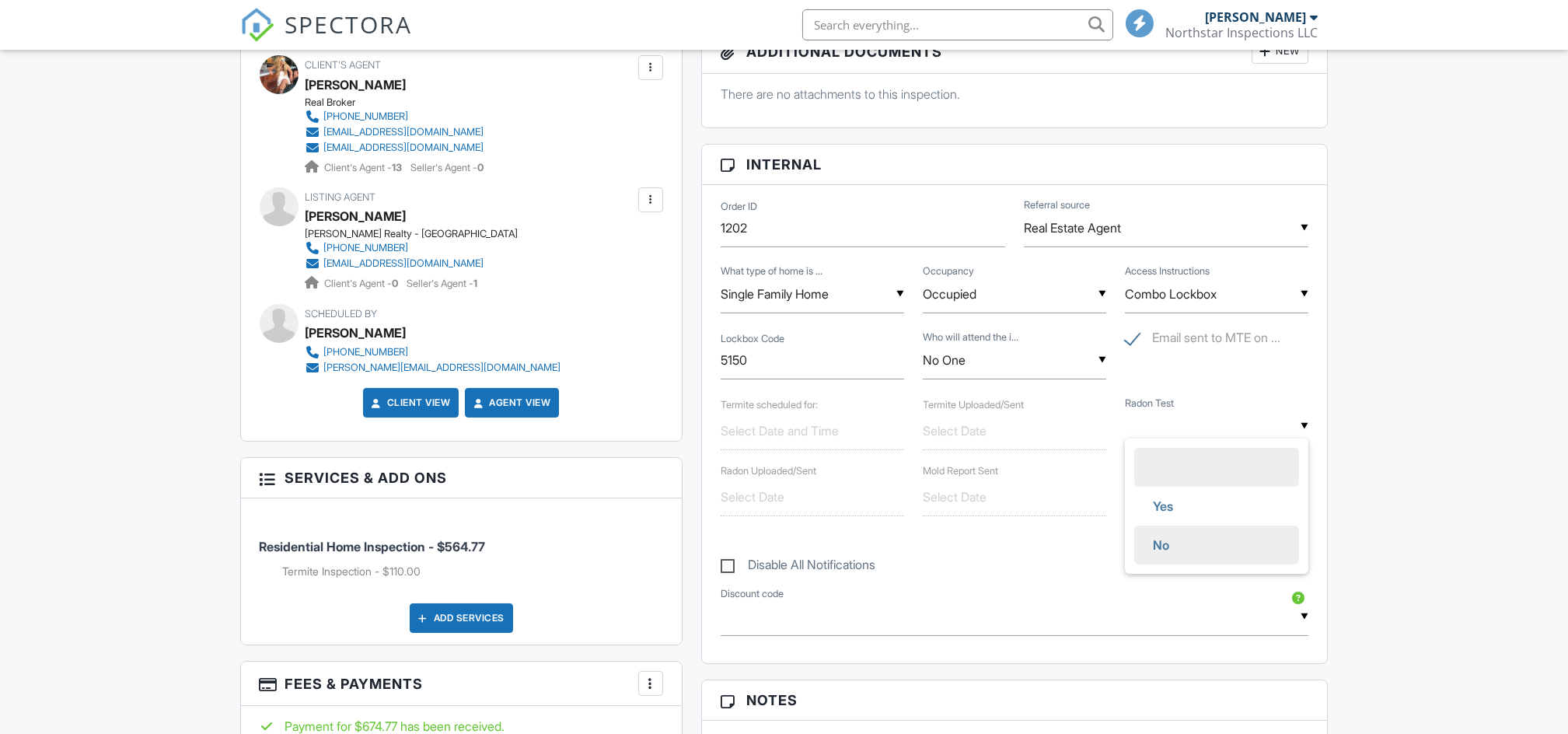
click at [1159, 551] on span "No" at bounding box center [1161, 545] width 41 height 39
type input "No"
click at [772, 441] on input "text" at bounding box center [812, 431] width 184 height 38
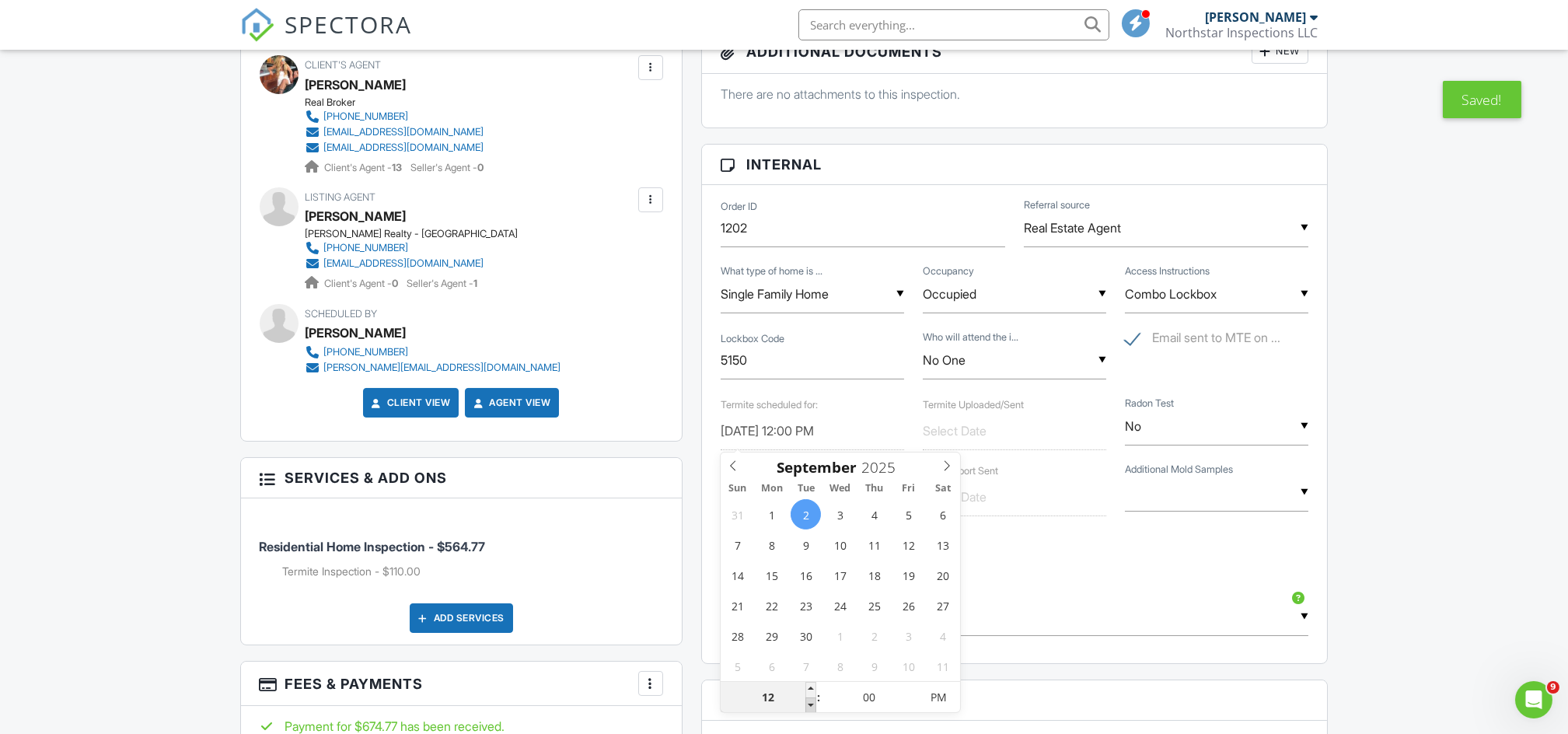
type input "09/02/2025 11:00 AM"
type input "11"
click at [807, 708] on span at bounding box center [811, 705] width 11 height 16
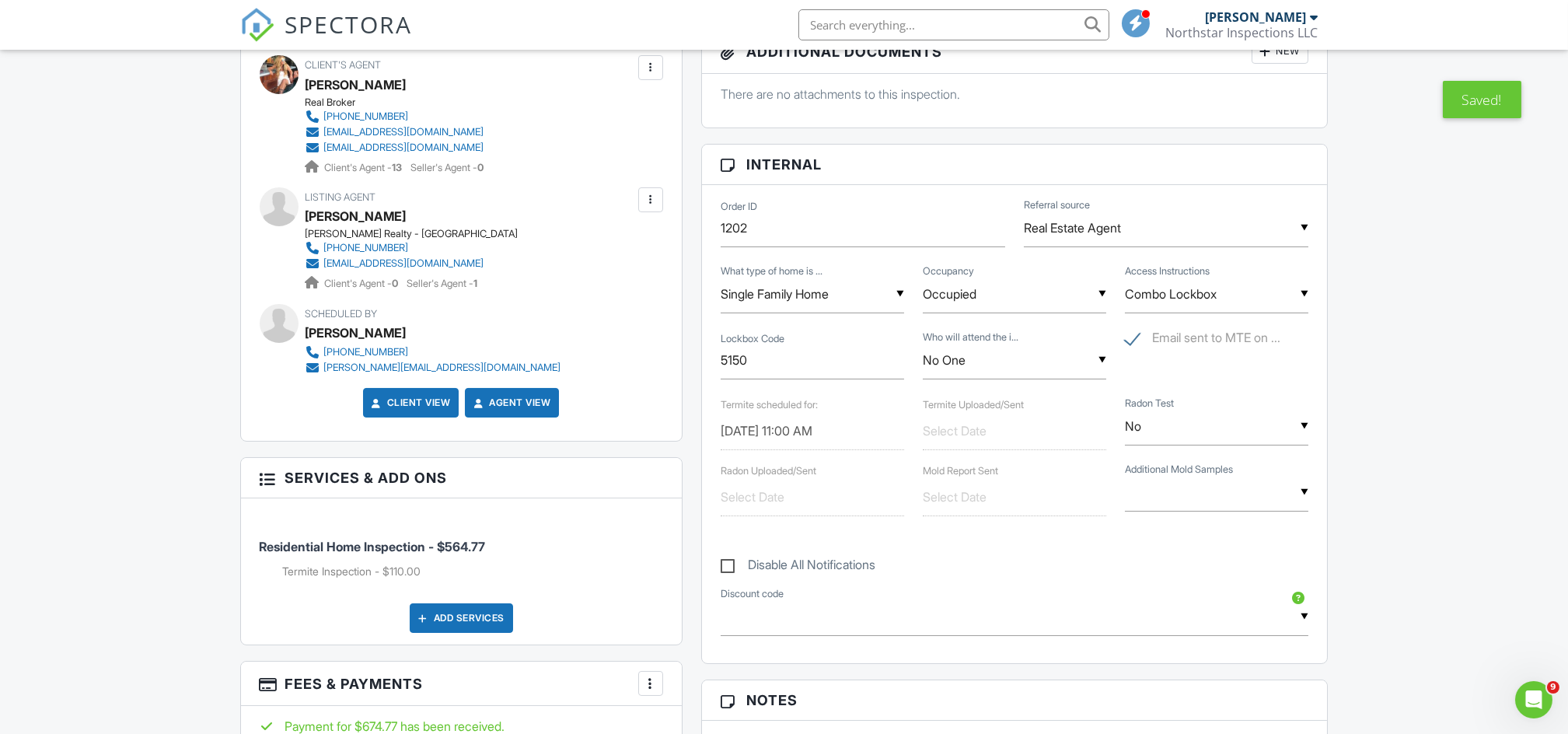
click at [1081, 568] on div "Disable All Notifications" at bounding box center [1015, 556] width 607 height 58
click at [1195, 300] on div "▼ Combo Lockbox Sentrilock Combo Lockbox Listing Agent Owner Tenant Client's Ag…" at bounding box center [1216, 294] width 184 height 38
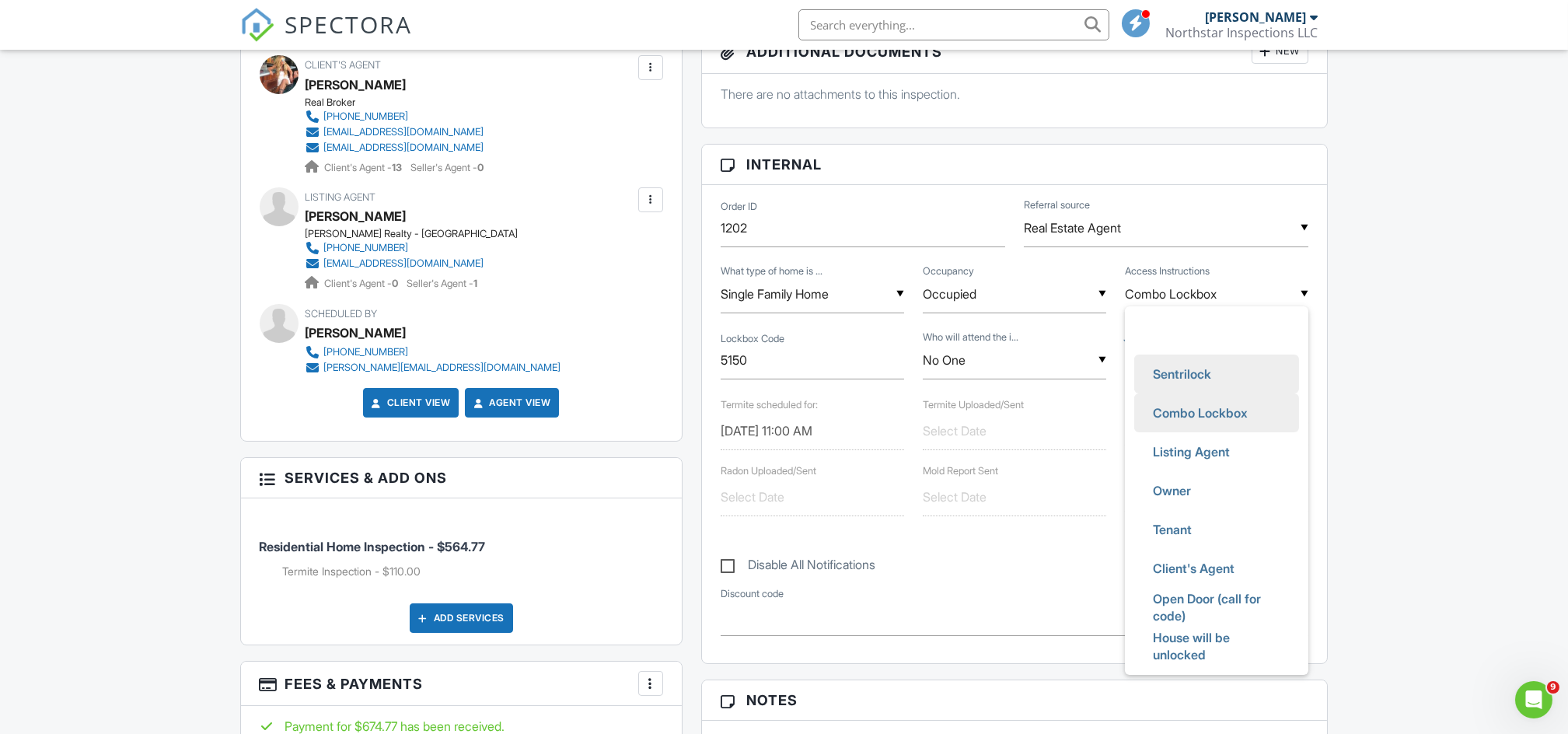
click at [1189, 370] on span "Sentrilock" at bounding box center [1182, 374] width 83 height 39
type input "Sentrilock"
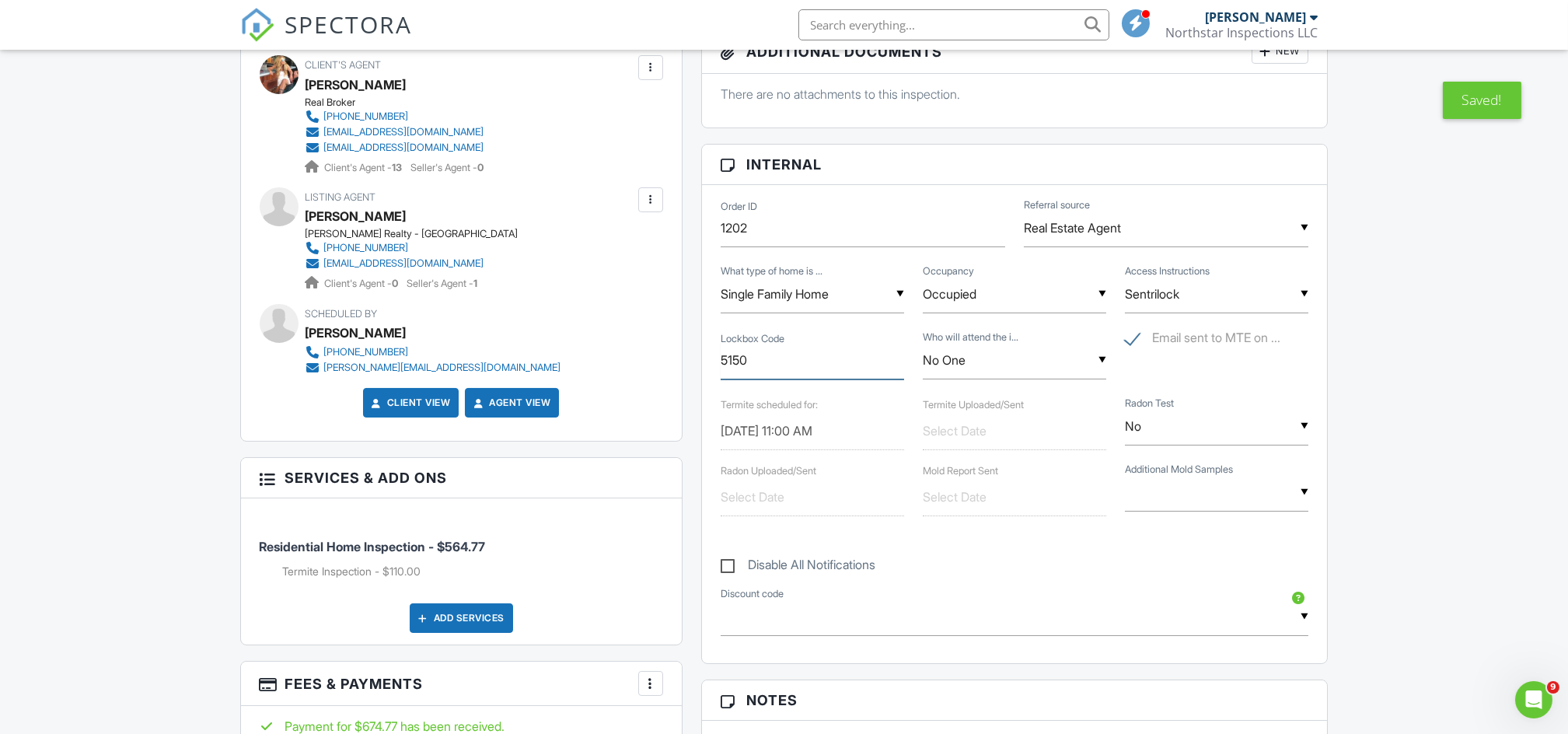
click at [786, 357] on input "5150" at bounding box center [812, 360] width 184 height 38
type input "5"
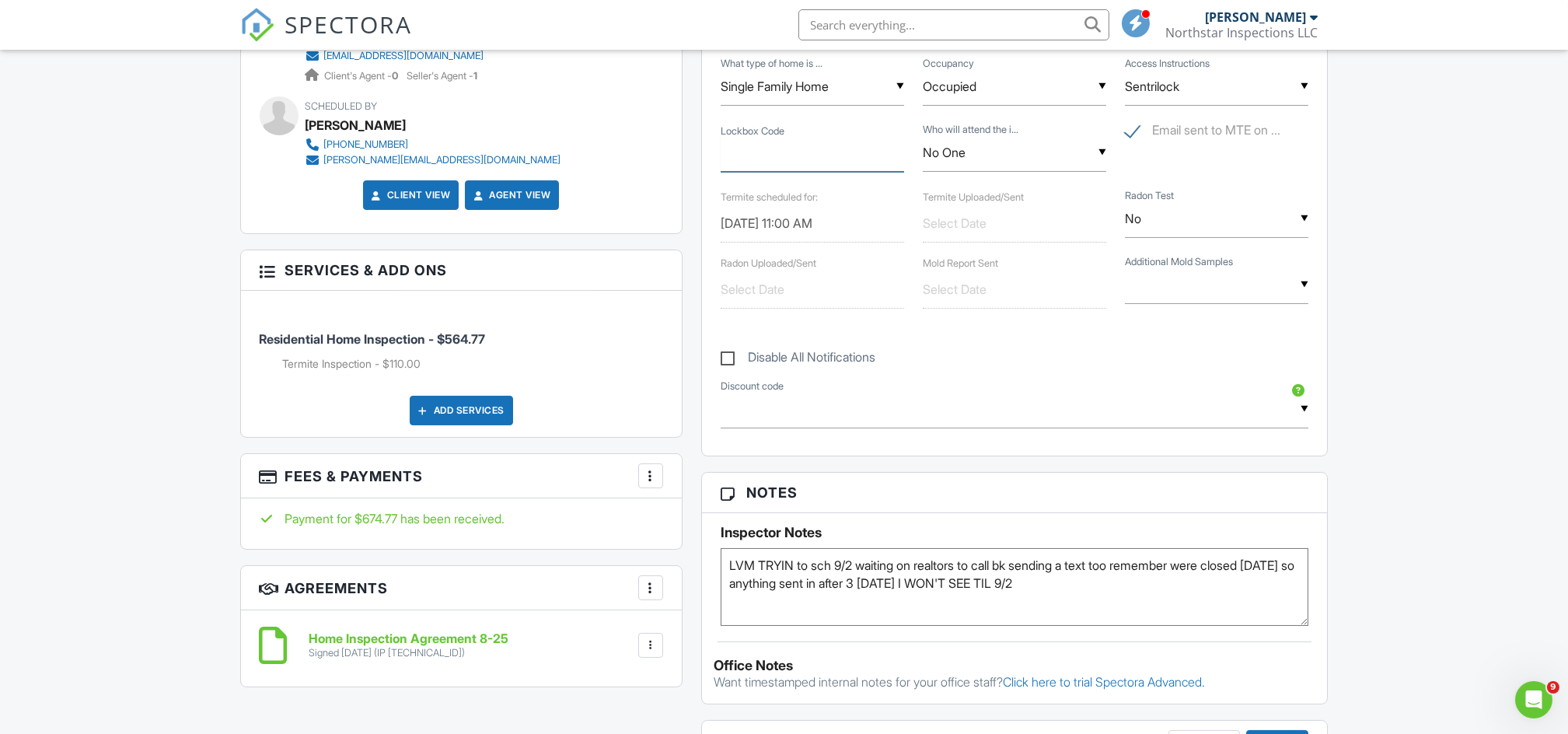
scroll to position [1001, 0]
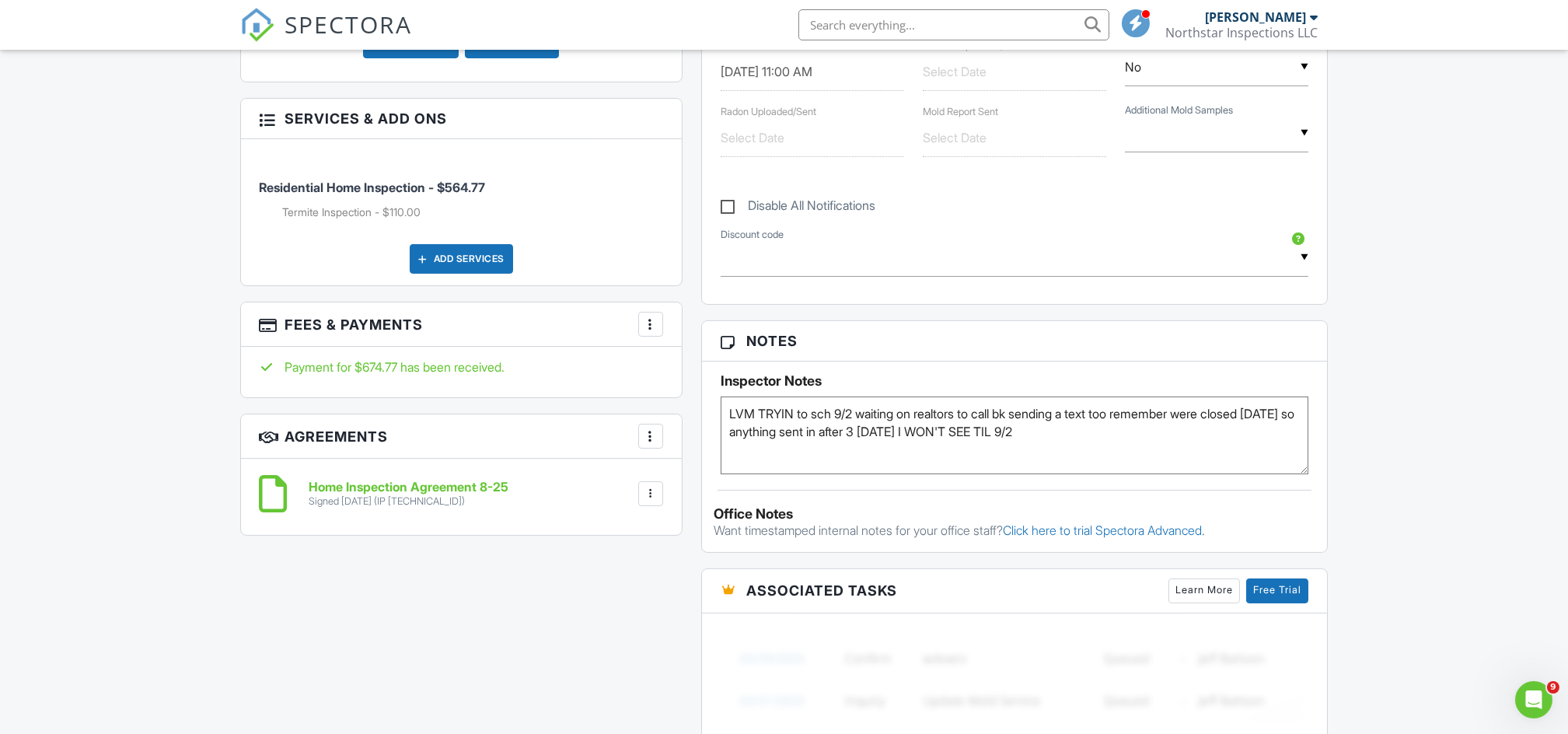
click at [1164, 435] on textarea "LVM TRYIN to sch 9/2 waiting on realtors to call bk sending a text too remember…" at bounding box center [1015, 435] width 589 height 78
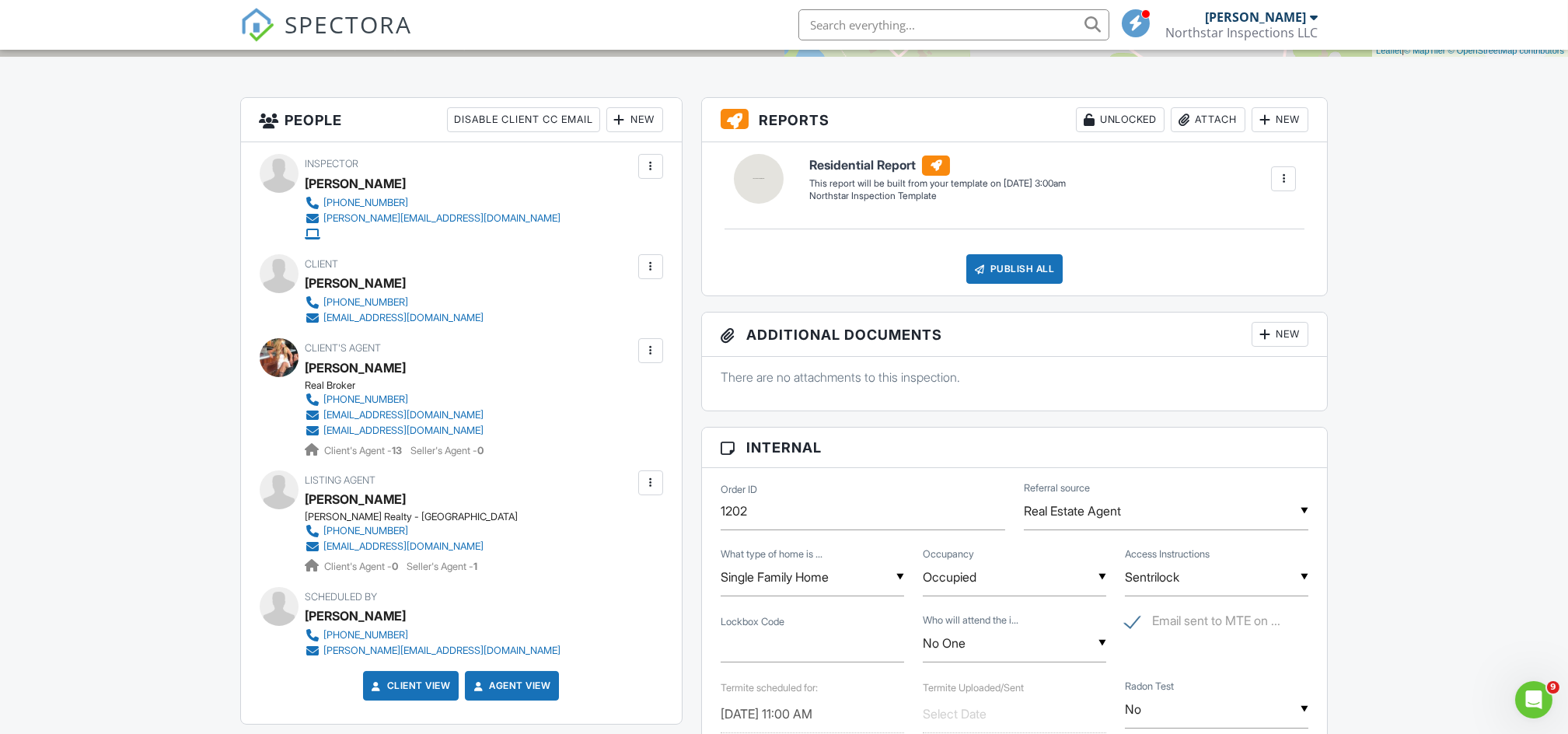
scroll to position [0, 0]
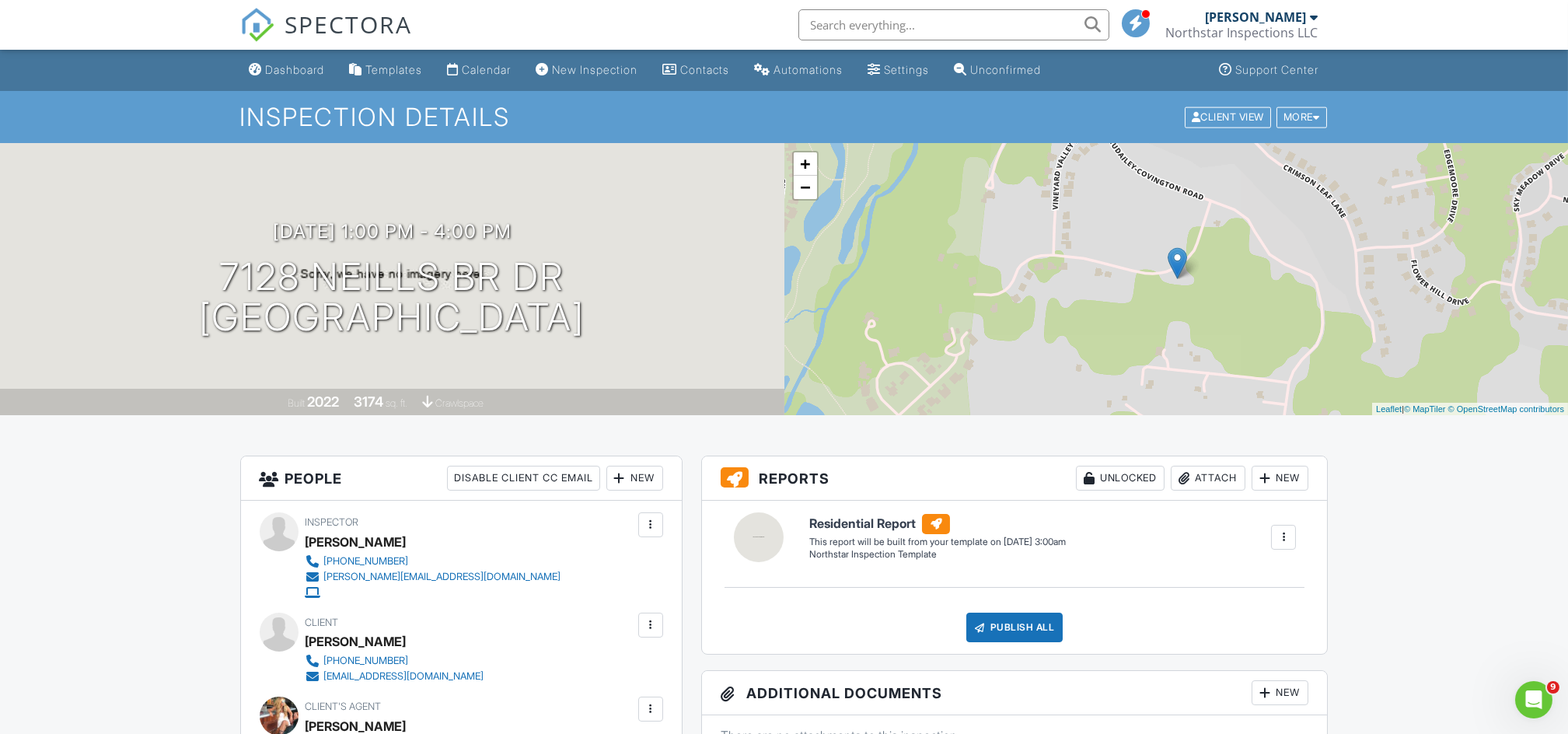
type textarea "LVM TRYIN to sch 9/2 waiting on realtors to call bk sending a text too remember…"
click at [488, 72] on div "Calendar" at bounding box center [487, 69] width 49 height 13
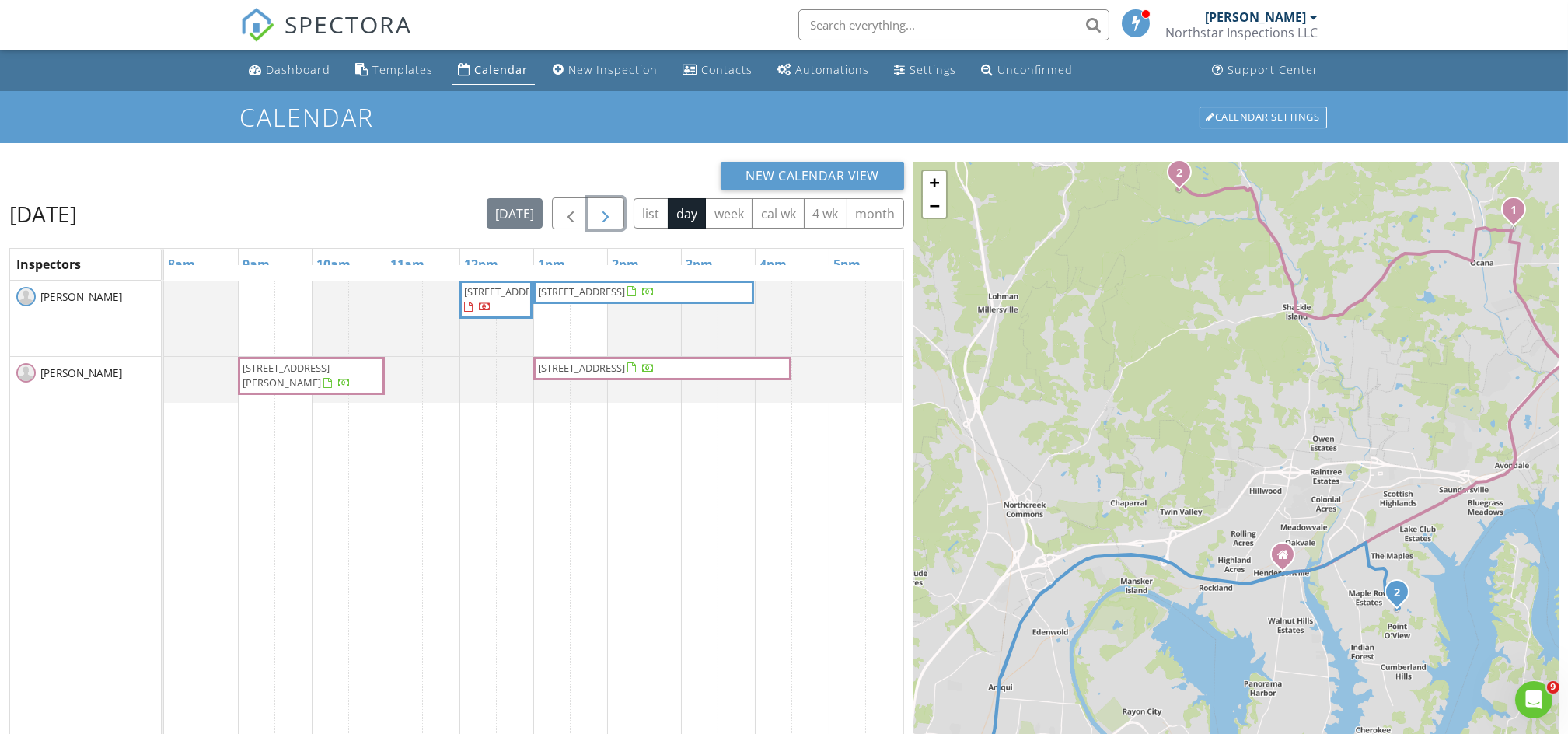
click at [607, 217] on span "button" at bounding box center [606, 214] width 19 height 19
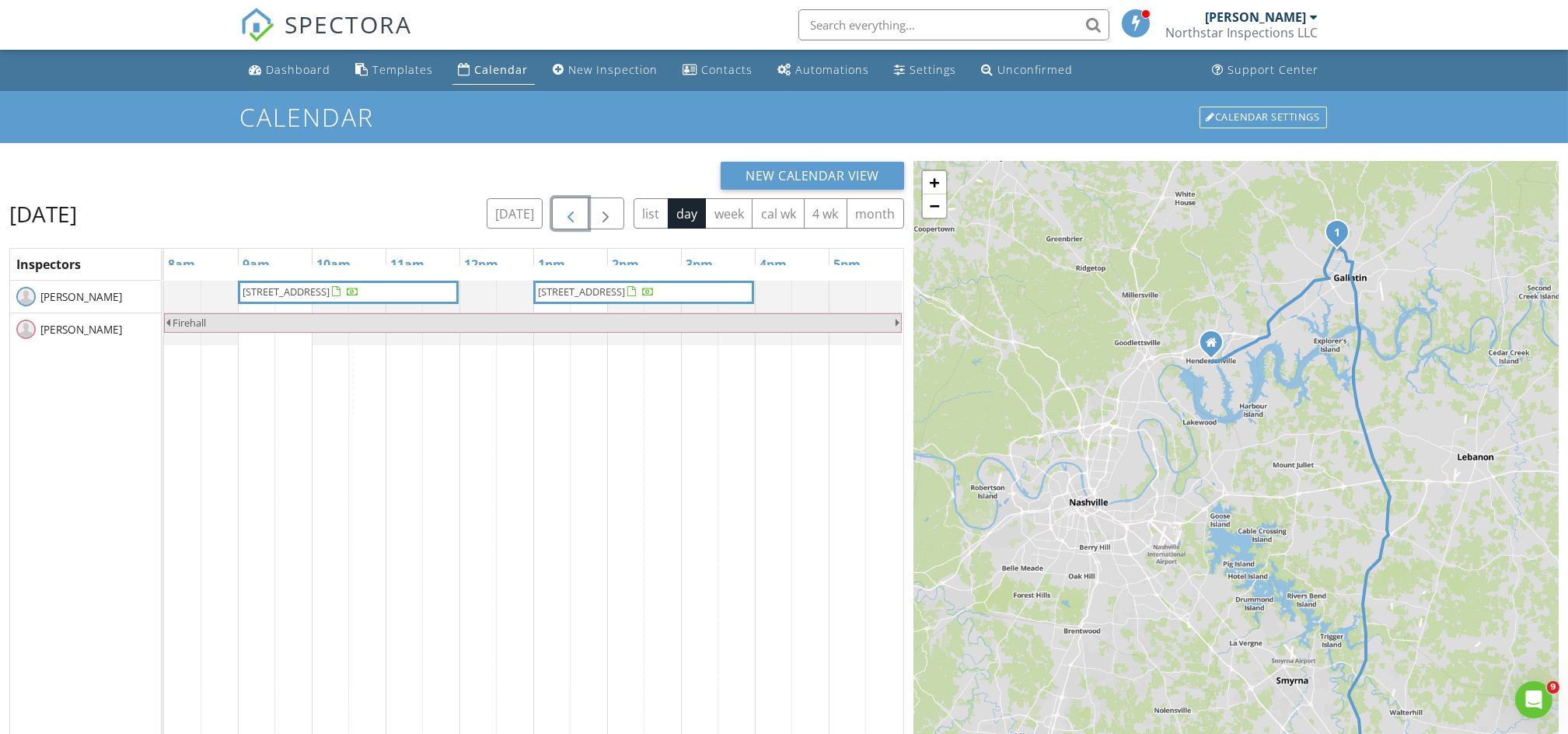
click at [562, 218] on span "button" at bounding box center [571, 214] width 19 height 19
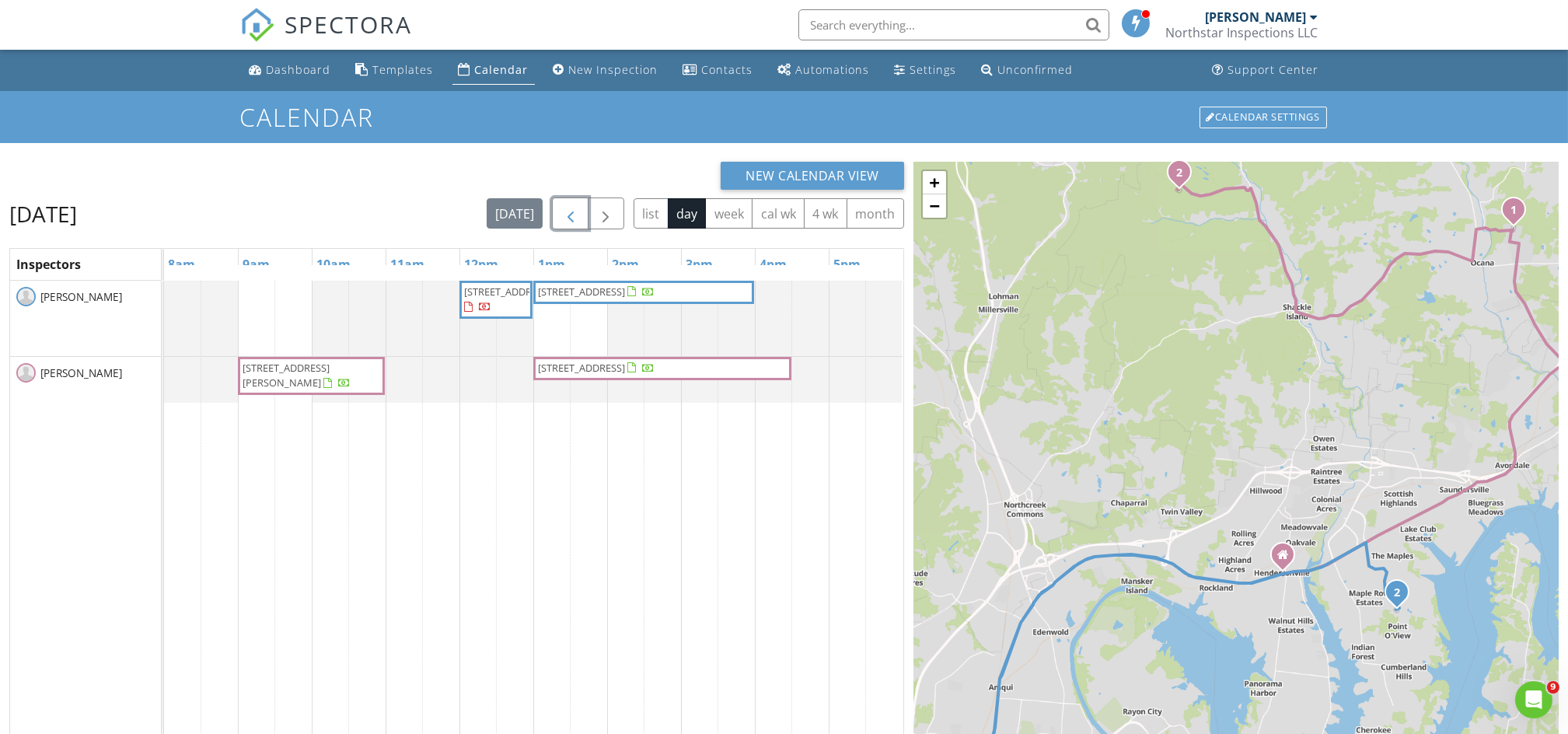
click at [501, 296] on span "[STREET_ADDRESS]" at bounding box center [496, 300] width 67 height 30
